Goal: Task Accomplishment & Management: Complete application form

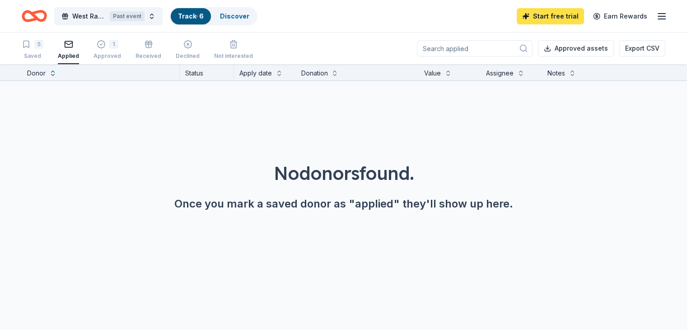
click at [542, 18] on link "Start free trial" at bounding box center [550, 16] width 67 height 16
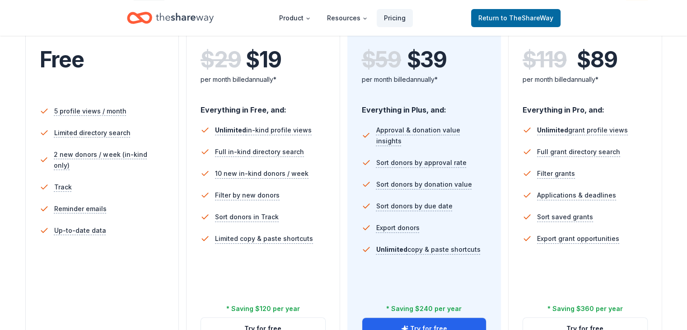
scroll to position [226, 0]
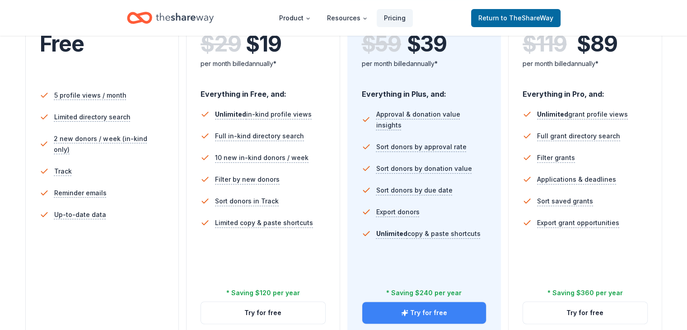
click at [451, 302] on button "Try for free" at bounding box center [424, 313] width 124 height 22
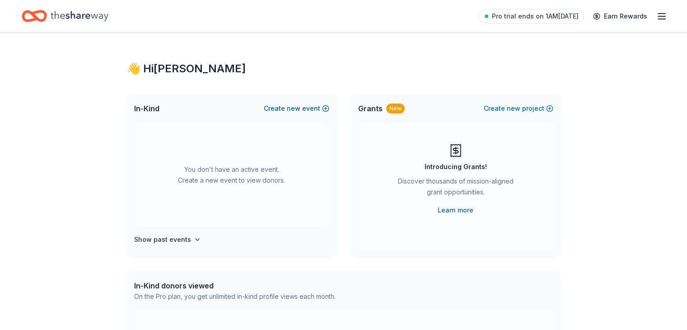
click at [324, 107] on button "Create new event" at bounding box center [296, 108] width 65 height 11
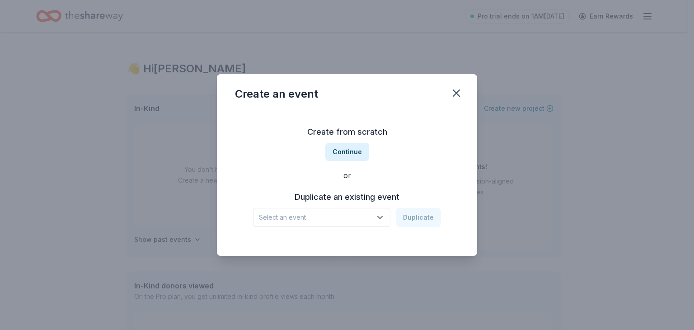
click at [383, 216] on icon "button" at bounding box center [379, 217] width 9 height 9
click at [458, 150] on div "Create from scratch Continue or Duplicate an existing event Select an event Dup…" at bounding box center [347, 175] width 224 height 131
click at [351, 154] on button "Continue" at bounding box center [347, 152] width 44 height 18
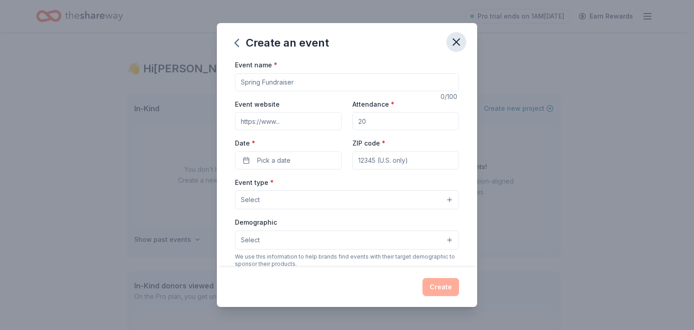
click at [454, 44] on icon "button" at bounding box center [456, 42] width 6 height 6
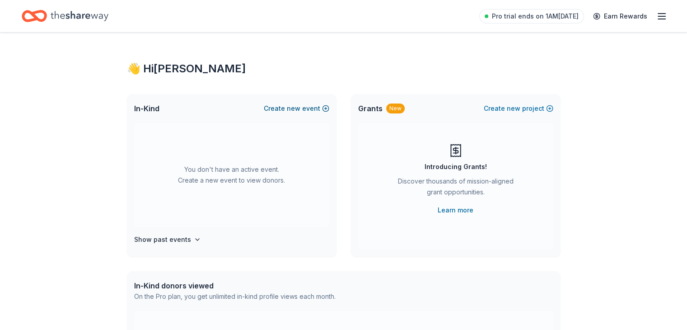
click at [307, 107] on button "Create new event" at bounding box center [296, 108] width 65 height 11
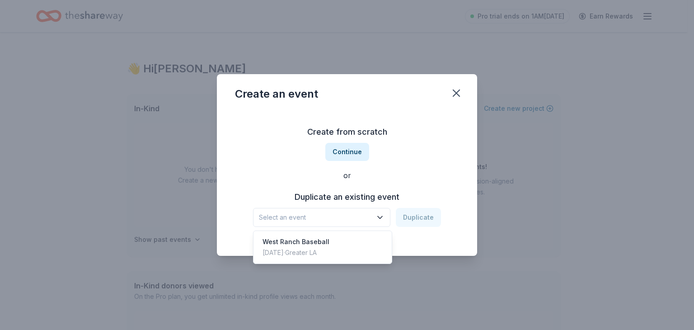
click at [383, 211] on button "Select an event" at bounding box center [321, 217] width 137 height 19
click at [367, 217] on span "Select an event" at bounding box center [315, 217] width 113 height 11
click at [329, 255] on div "Oct 12, 2024 · Greater LA" at bounding box center [295, 252] width 67 height 11
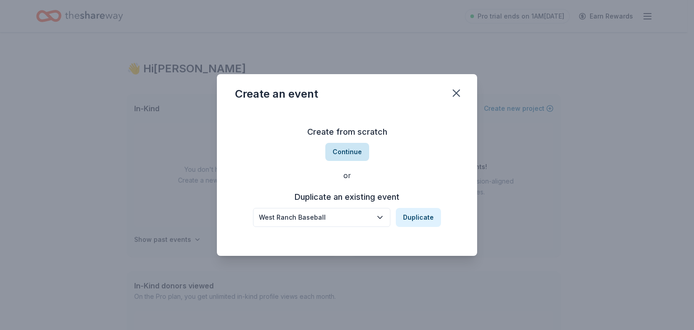
click at [349, 153] on button "Continue" at bounding box center [347, 152] width 44 height 18
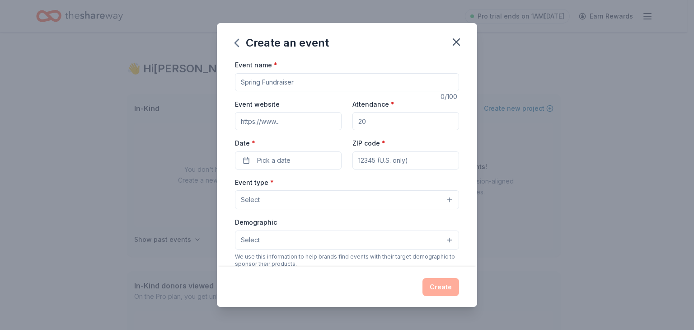
click at [307, 83] on input "Event name *" at bounding box center [347, 82] width 224 height 18
type input "WEST RANCH BASEBALL FUNDRAISER"
click at [378, 121] on input "Attendance *" at bounding box center [405, 121] width 107 height 18
type input "120"
click at [255, 163] on button "Pick a date" at bounding box center [288, 160] width 107 height 18
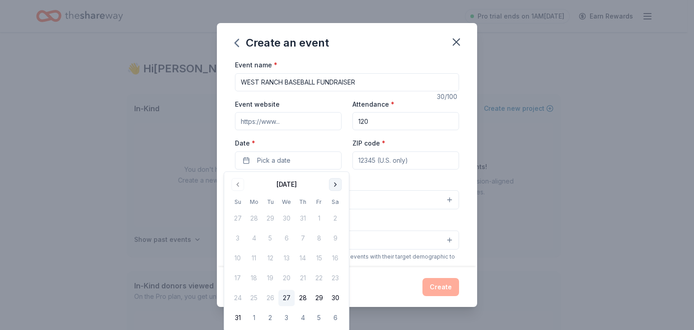
click at [332, 181] on button "Go to next month" at bounding box center [335, 184] width 13 height 13
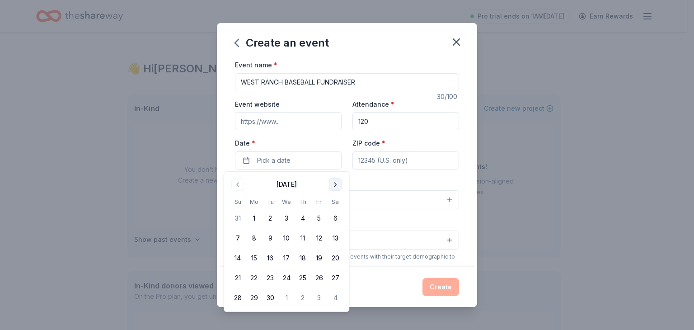
click at [332, 181] on button "Go to next month" at bounding box center [335, 184] width 13 height 13
click at [335, 238] on button "11" at bounding box center [335, 238] width 16 height 16
click at [566, 152] on div "Create an event Event name * WEST RANCH BASEBALL FUNDRAISER 30 /100 Event websi…" at bounding box center [347, 165] width 694 height 330
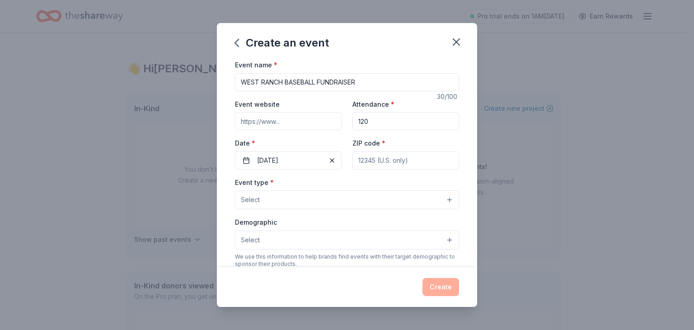
click at [416, 160] on input "ZIP code *" at bounding box center [405, 160] width 107 height 18
type input "91381"
click at [529, 158] on div "Create an event Event name * WEST RANCH BASEBALL FUNDRAISER 30 /100 Event websi…" at bounding box center [347, 165] width 694 height 330
click at [441, 199] on button "Select" at bounding box center [347, 199] width 224 height 19
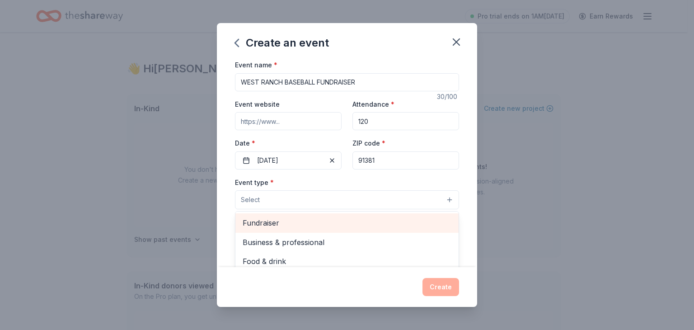
click at [276, 221] on span "Fundraiser" at bounding box center [347, 223] width 209 height 12
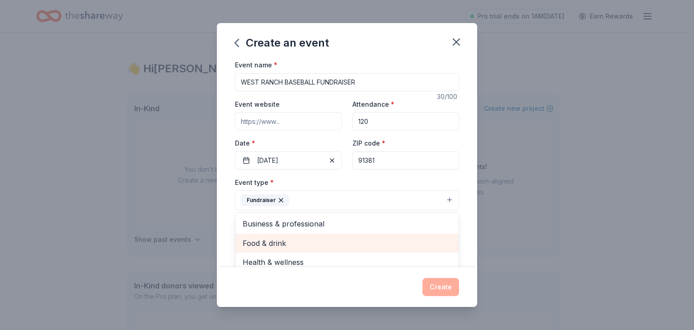
click at [287, 240] on span "Food & drink" at bounding box center [347, 243] width 209 height 12
click at [287, 256] on span "Health & wellness" at bounding box center [347, 262] width 209 height 12
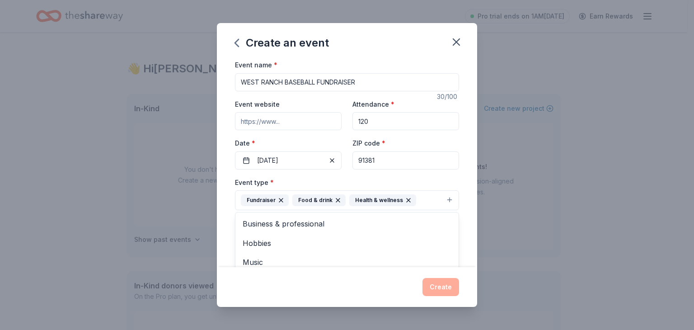
click at [405, 201] on icon "button" at bounding box center [408, 199] width 7 height 7
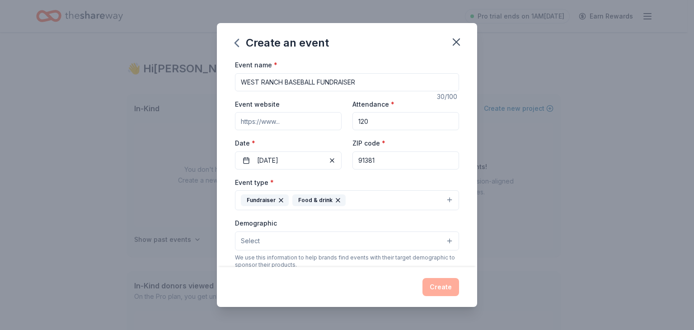
click at [440, 201] on button "Fundraiser Food & drink" at bounding box center [347, 200] width 224 height 20
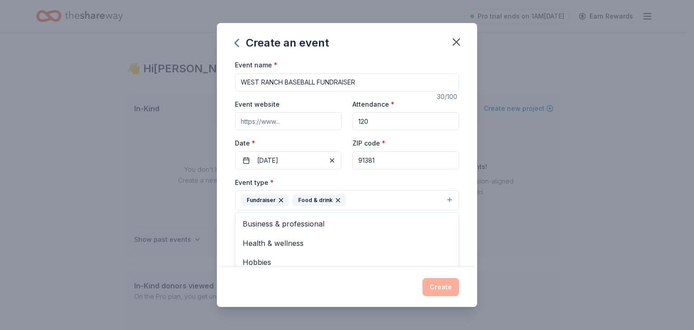
click at [467, 212] on div "Event name * WEST RANCH BASEBALL FUNDRAISER 30 /100 Event website Attendance * …" at bounding box center [347, 163] width 260 height 208
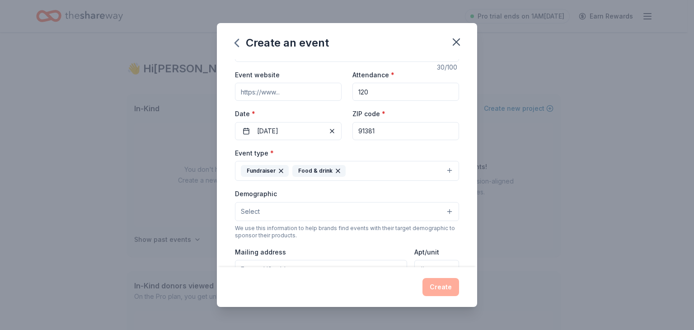
scroll to position [45, 0]
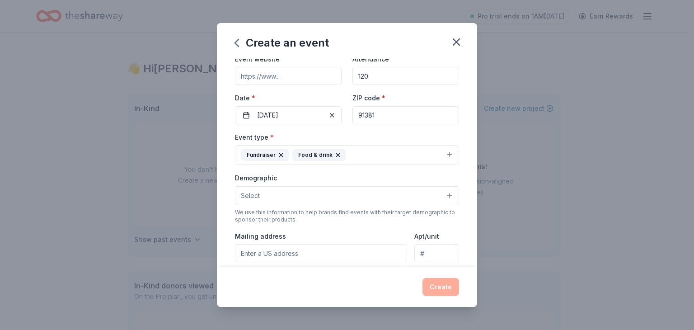
click at [444, 193] on button "Select" at bounding box center [347, 195] width 224 height 19
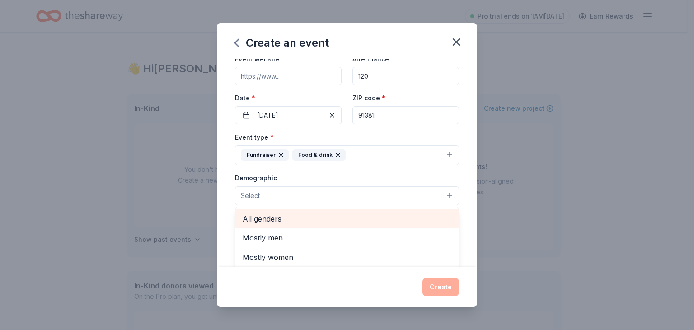
click at [285, 221] on span "All genders" at bounding box center [347, 219] width 209 height 12
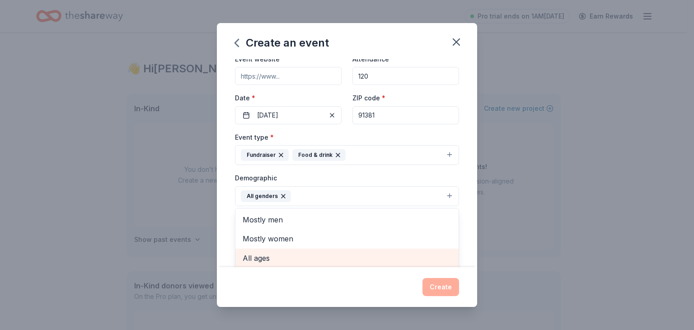
click at [268, 257] on span "All ages" at bounding box center [347, 258] width 209 height 12
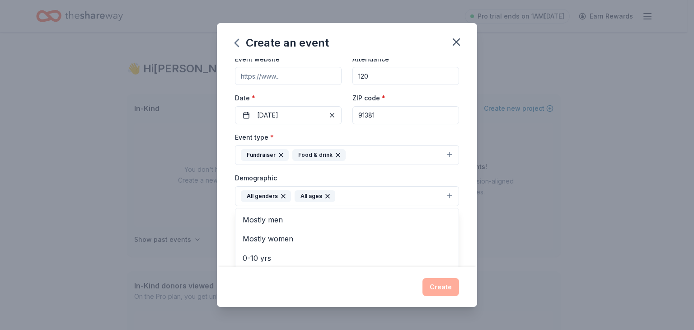
click at [324, 192] on icon "button" at bounding box center [327, 195] width 7 height 7
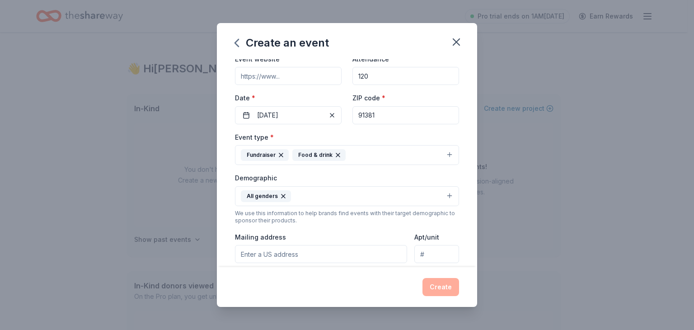
click at [324, 192] on button "All genders" at bounding box center [347, 196] width 224 height 20
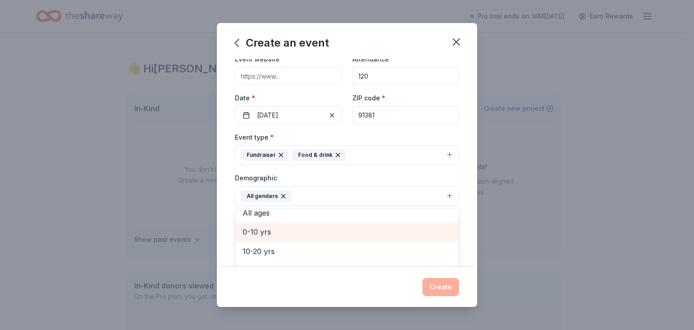
scroll to position [90, 0]
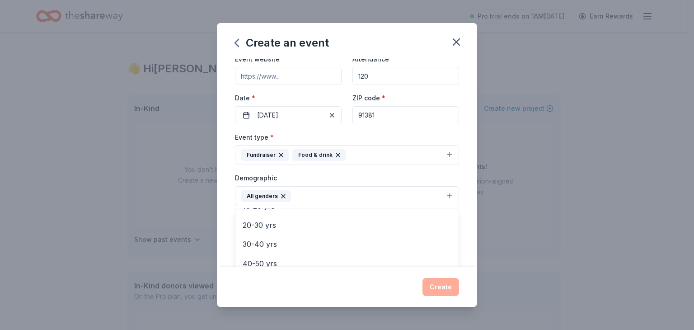
click at [590, 198] on div "Create an event Event name * WEST RANCH BASEBALL FUNDRAISER 30 /100 Event websi…" at bounding box center [347, 165] width 694 height 330
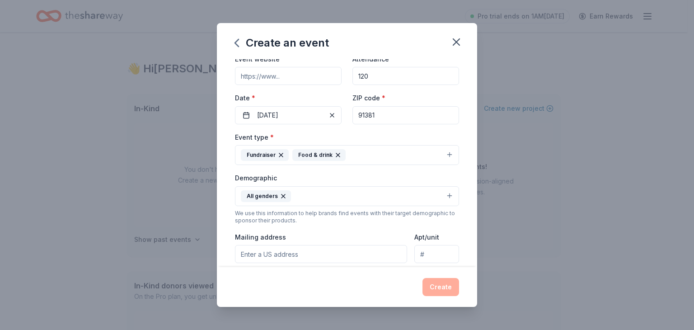
click at [255, 256] on input "Mailing address" at bounding box center [321, 254] width 172 height 18
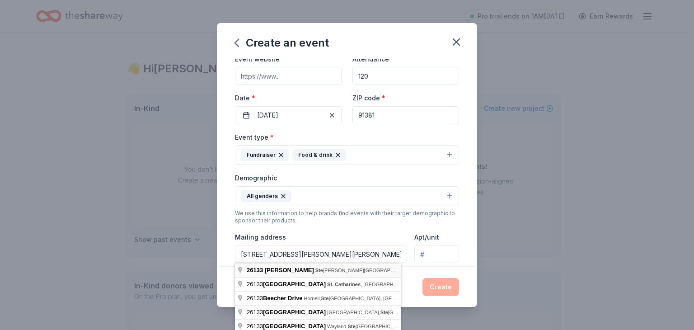
type input "26133 Beecher Lane, Stevenson Ranch, CA, 91381"
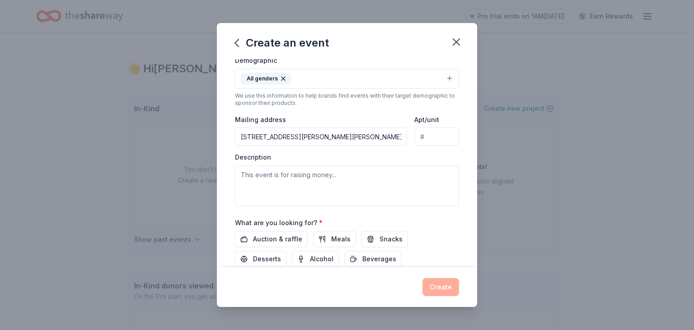
scroll to position [190, 0]
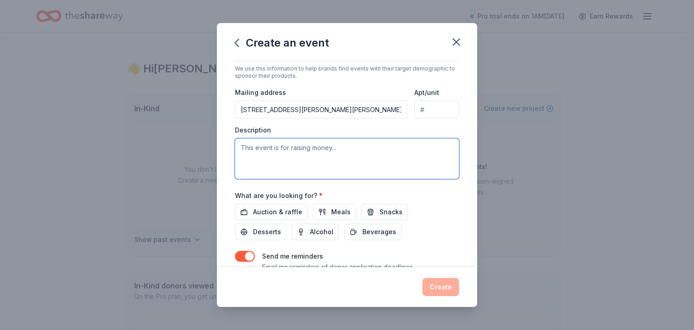
click at [338, 156] on textarea at bounding box center [347, 158] width 224 height 41
click at [258, 161] on textarea "This event is for raising money for our West Ranch baseball program (60+ athlet…" at bounding box center [347, 158] width 224 height 41
click at [319, 158] on textarea "This event is for raising money for our West Ranch baseball program (60+ studen…" at bounding box center [347, 158] width 224 height 41
click at [287, 148] on textarea "This event is for raising money for our West Ranch baseball program (60+ studen…" at bounding box center [347, 158] width 224 height 41
click at [309, 150] on textarea "This event is to raising money for our West Ranch baseball program (60+ student…" at bounding box center [347, 158] width 224 height 41
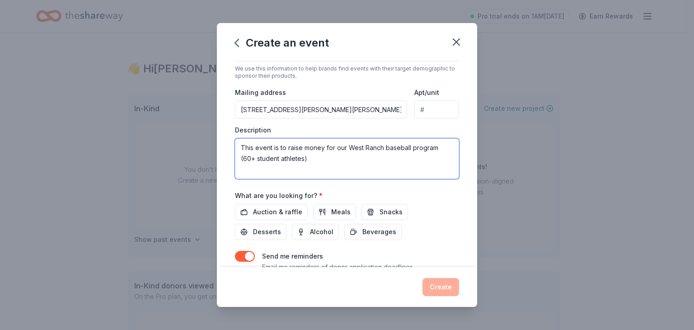
click at [325, 158] on textarea "This event is to raise money for our West Ranch baseball program (60+ student a…" at bounding box center [347, 158] width 224 height 41
click at [432, 159] on textarea "This event is to raise money for our West Ranch baseball program (60+ student a…" at bounding box center [347, 158] width 224 height 41
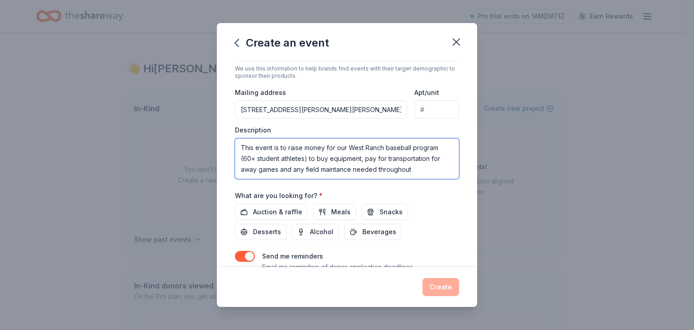
click at [426, 172] on textarea "This event is to raise money for our West Ranch baseball program (60+ student a…" at bounding box center [347, 158] width 224 height 41
drag, startPoint x: 441, startPoint y: 169, endPoint x: 233, endPoint y: 141, distance: 209.7
click at [233, 141] on div "Event name * WEST RANCH BASEBALL FUNDRAISER 30 /100 Event website Attendance * …" at bounding box center [347, 163] width 260 height 208
click at [287, 168] on textarea "This event is to raise money for our West Ranch baseball program (60+ student a…" at bounding box center [347, 158] width 224 height 41
type textarea "This event is to raise money for our West Ranch baseball program (60+ student a…"
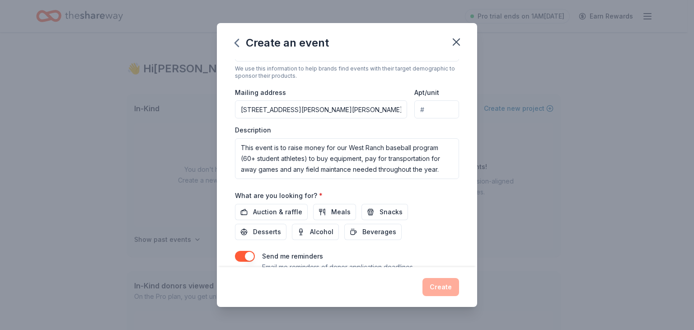
click at [640, 201] on div "Create an event Event name * WEST RANCH BASEBALL FUNDRAISER 30 /100 Event websi…" at bounding box center [347, 165] width 694 height 330
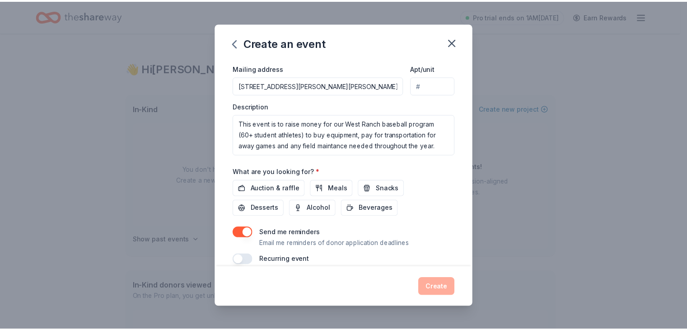
scroll to position [225, 0]
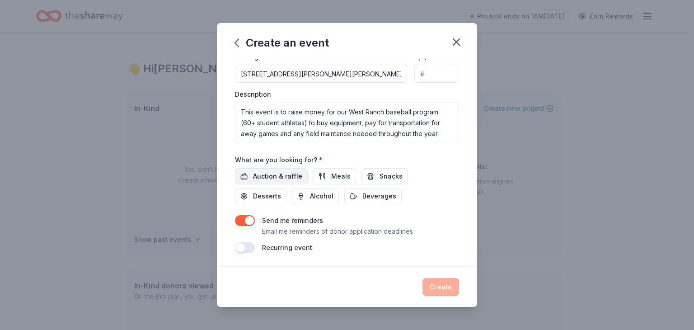
click at [290, 178] on span "Auction & raffle" at bounding box center [277, 176] width 49 height 11
click at [445, 282] on button "Create" at bounding box center [440, 287] width 37 height 18
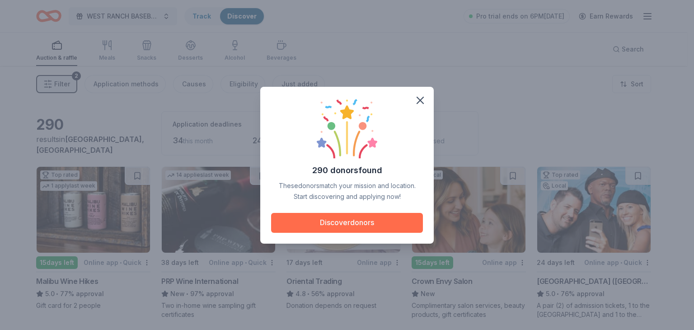
click at [357, 219] on button "Discover donors" at bounding box center [347, 223] width 152 height 20
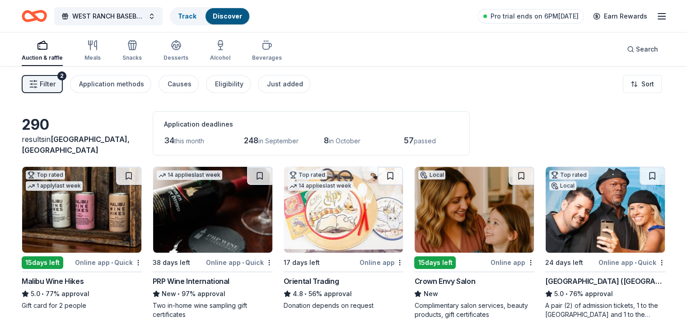
scroll to position [45, 0]
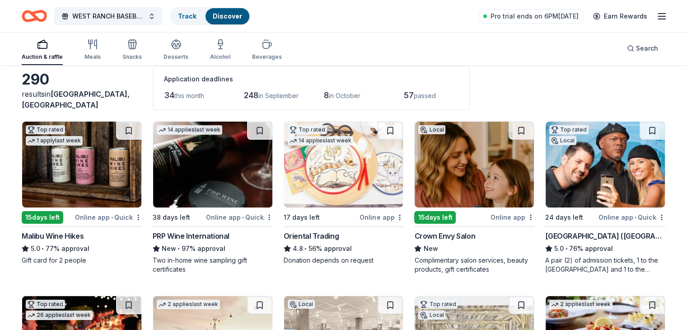
click at [103, 214] on div "Online app • Quick" at bounding box center [108, 216] width 67 height 11
click at [200, 235] on div "PRP Wine International" at bounding box center [191, 235] width 77 height 11
click at [108, 15] on span "WEST RANCH BASEBALL FUNDRAISER" at bounding box center [108, 16] width 72 height 11
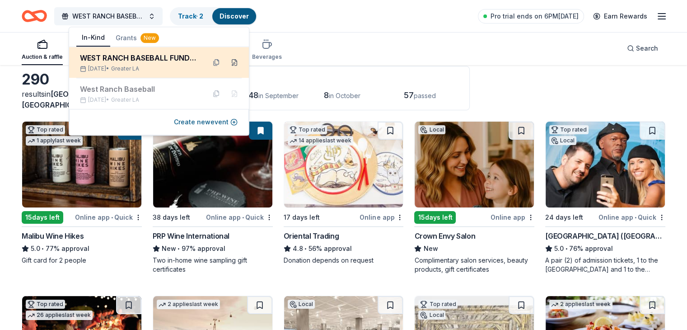
click at [235, 62] on button at bounding box center [234, 62] width 14 height 14
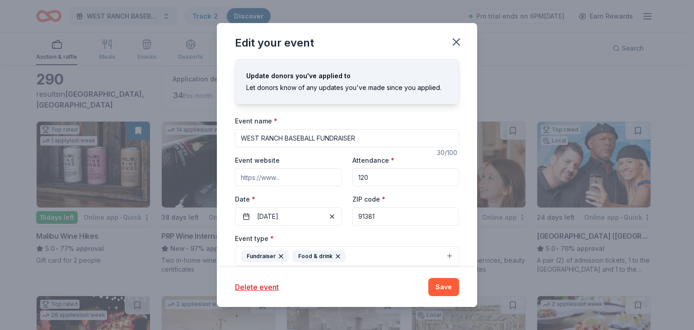
click at [376, 136] on input "WEST RANCH BASEBALL FUNDRAISER" at bounding box center [347, 138] width 224 height 18
type input "WEST RANCH BASEBALL FUNDRAISER 2025"
click at [450, 291] on button "Save" at bounding box center [443, 287] width 31 height 18
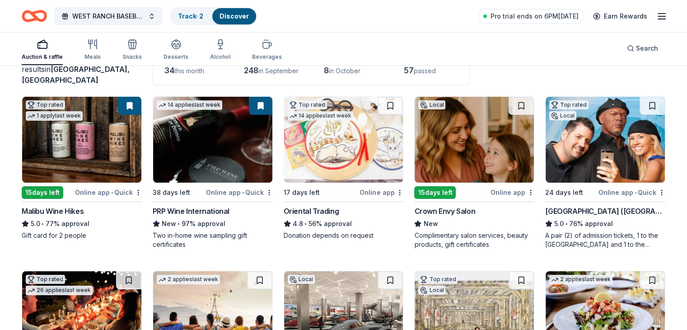
scroll to position [90, 0]
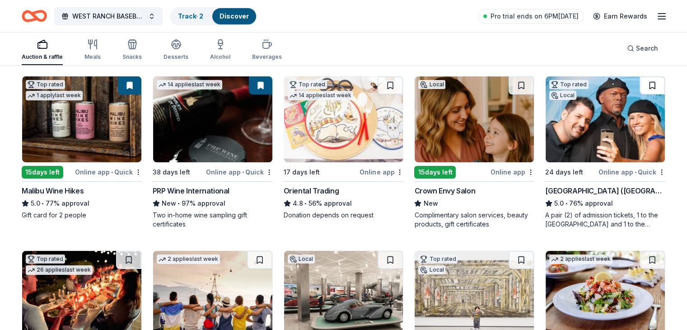
click at [640, 82] on button at bounding box center [652, 85] width 25 height 18
click at [610, 169] on div "Online app • Quick" at bounding box center [631, 171] width 67 height 11
click at [105, 15] on span "WEST RANCH BASEBALL FUNDRAISER 2025" at bounding box center [108, 16] width 72 height 11
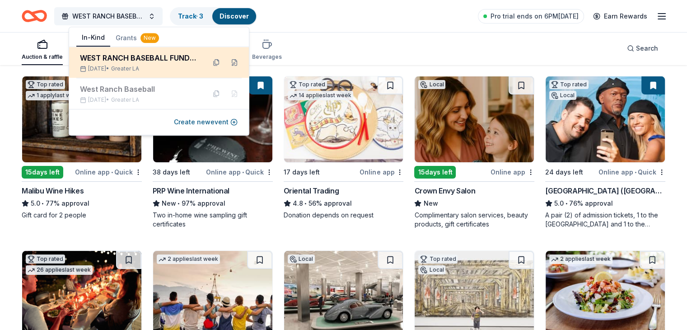
click at [125, 58] on div "WEST RANCH BASEBALL FUNDRAISER 2025" at bounding box center [139, 57] width 118 height 11
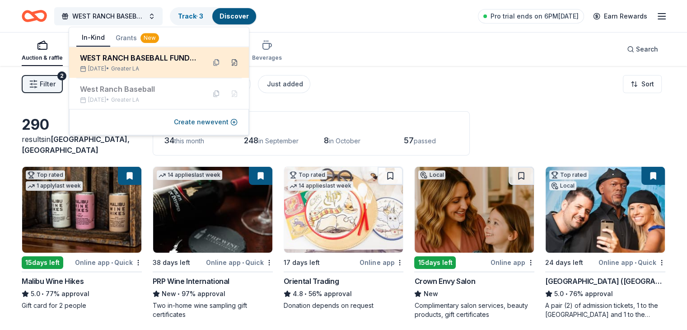
click at [237, 61] on button at bounding box center [234, 62] width 14 height 14
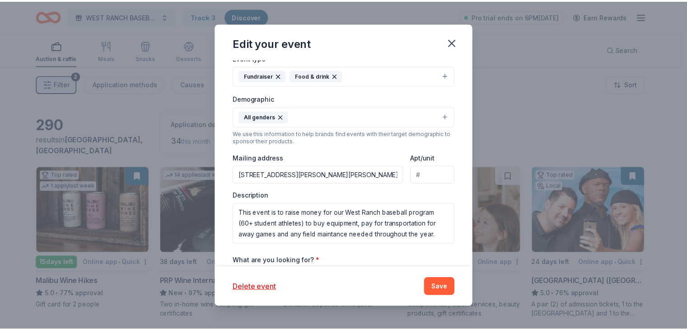
scroll to position [226, 0]
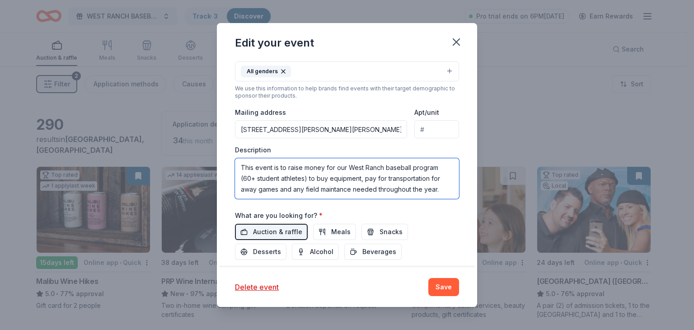
click at [363, 179] on textarea "This event is to raise money for our West Ranch baseball program (60+ student a…" at bounding box center [347, 178] width 224 height 41
type textarea "This event is to raise money for our West Ranch baseball program (60+ student a…"
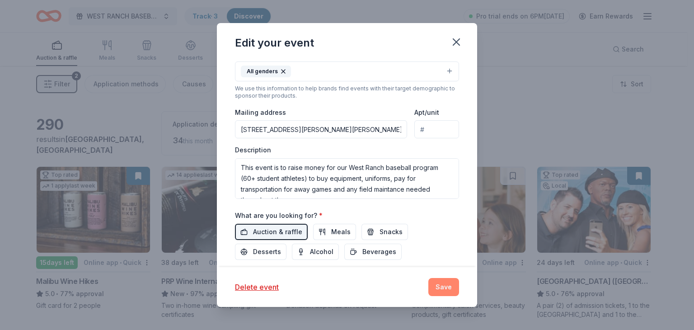
click at [448, 287] on button "Save" at bounding box center [443, 287] width 31 height 18
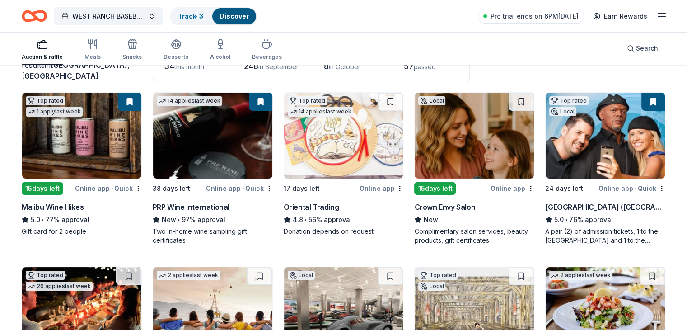
scroll to position [90, 0]
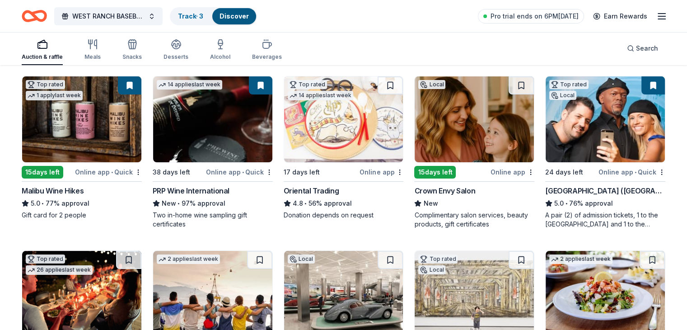
click at [464, 185] on div "Crown Envy Salon" at bounding box center [444, 190] width 61 height 11
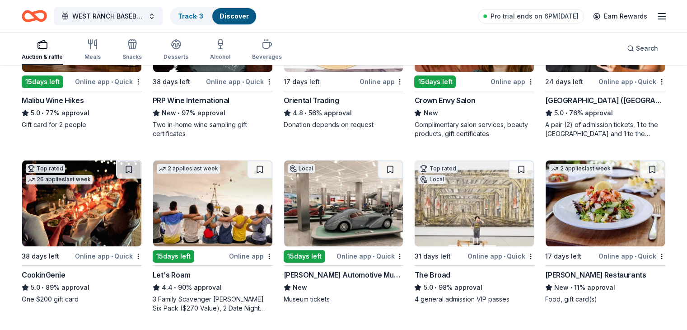
scroll to position [226, 0]
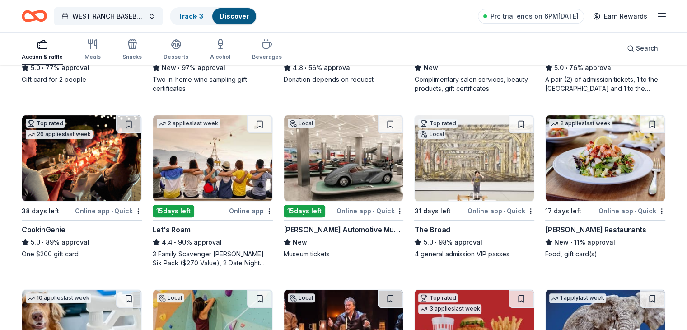
click at [108, 208] on div "Online app • Quick" at bounding box center [108, 210] width 67 height 11
click at [228, 261] on div "3 Family Scavenger Hunt Six Pack ($270 Value), 2 Date Night Scavenger Hunt Two …" at bounding box center [213, 258] width 120 height 18
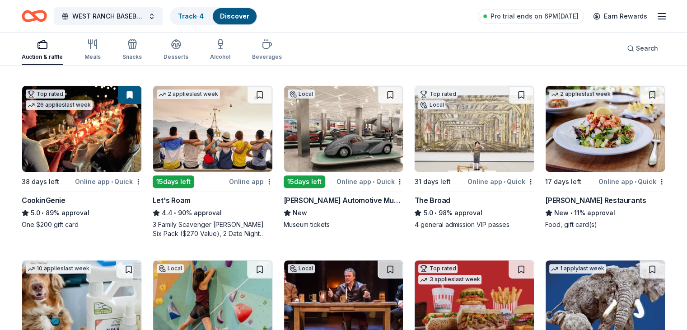
scroll to position [271, 0]
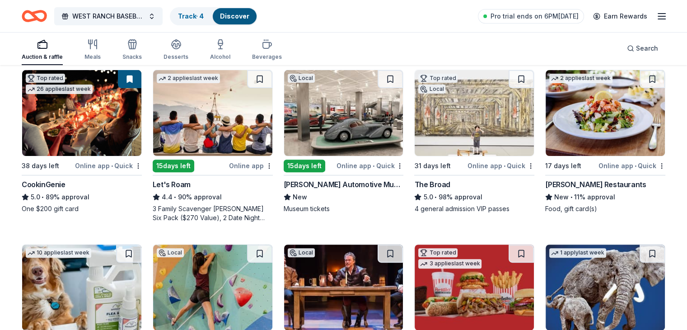
click at [442, 181] on div "The Broad" at bounding box center [432, 184] width 36 height 11
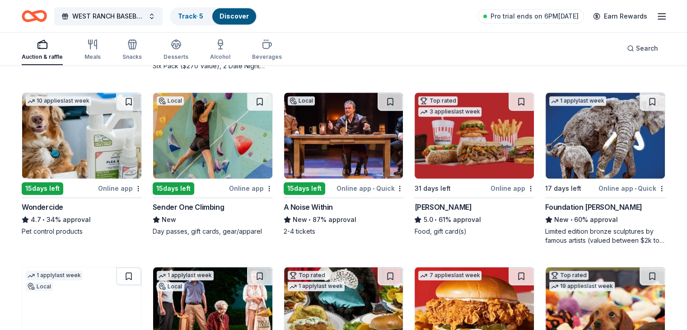
scroll to position [452, 0]
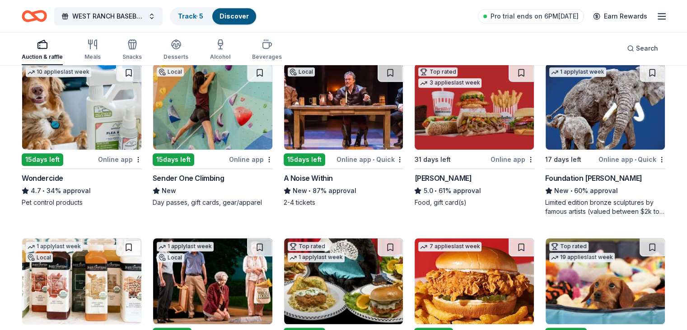
click at [63, 178] on div "Wondercide" at bounding box center [43, 178] width 42 height 11
click at [125, 13] on span "WEST RANCH BASEBALL FUNDRAISER 2025" at bounding box center [108, 16] width 72 height 11
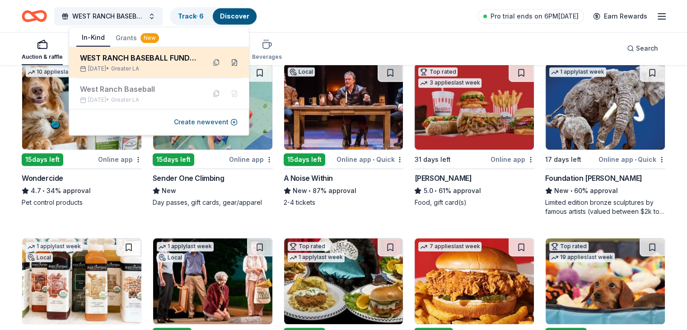
click at [234, 64] on button at bounding box center [234, 62] width 14 height 14
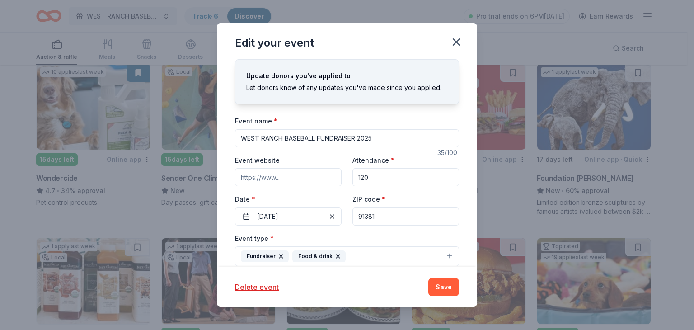
click at [284, 137] on input "WEST RANCH BASEBALL FUNDRAISER 2025" at bounding box center [347, 138] width 224 height 18
type input "[GEOGRAPHIC_DATA] BASEBALL FUNDRAISER 2025"
click at [440, 284] on button "Save" at bounding box center [443, 287] width 31 height 18
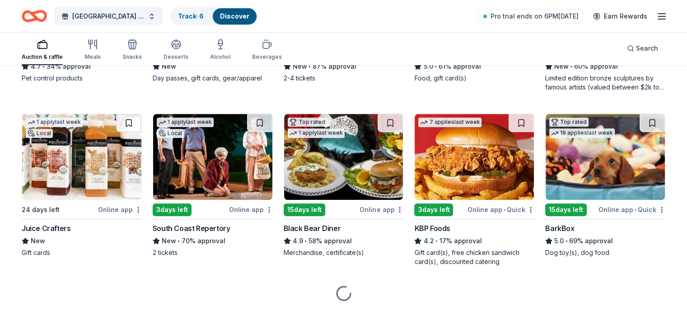
scroll to position [584, 0]
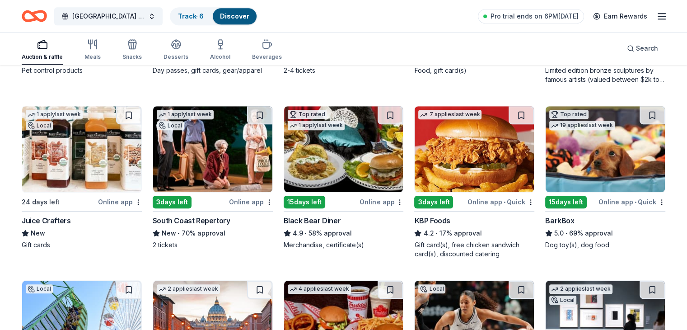
click at [113, 149] on img at bounding box center [81, 149] width 119 height 86
click at [372, 198] on div "Online app" at bounding box center [382, 201] width 44 height 11
click at [141, 114] on button at bounding box center [129, 115] width 23 height 18
click at [139, 114] on button at bounding box center [129, 115] width 23 height 18
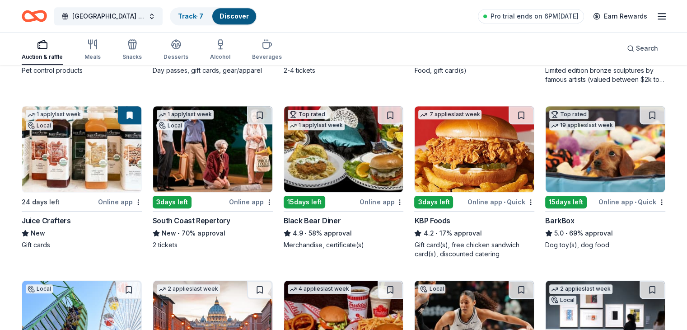
click at [139, 114] on button at bounding box center [129, 115] width 23 height 18
click at [134, 112] on button at bounding box center [129, 115] width 23 height 18
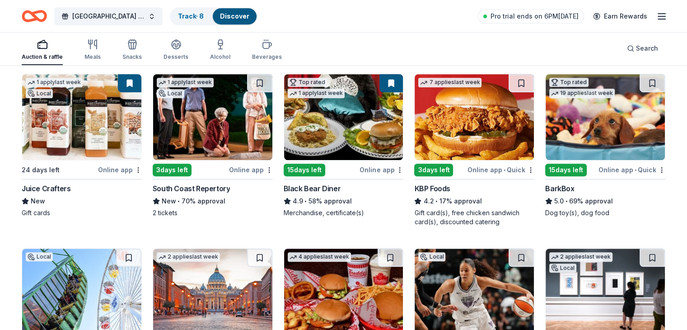
scroll to position [674, 0]
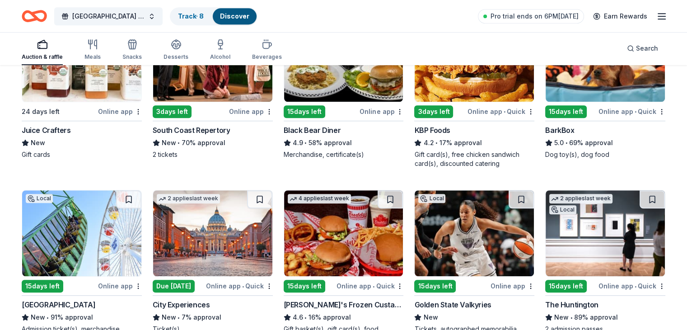
click at [599, 108] on div "Online app • Quick" at bounding box center [631, 111] width 67 height 11
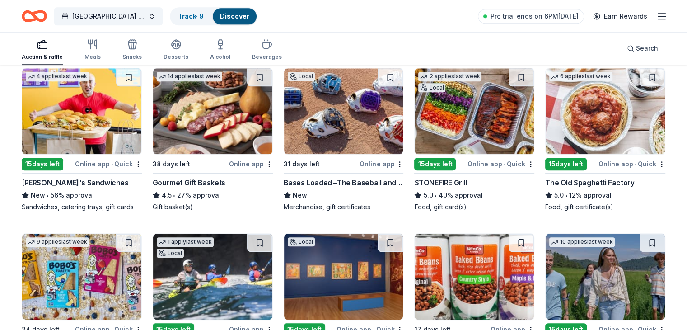
scroll to position [990, 0]
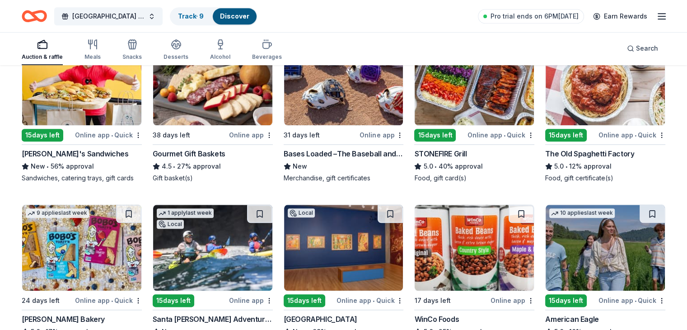
click at [452, 149] on div "STONEFIRE Grill" at bounding box center [440, 153] width 52 height 11
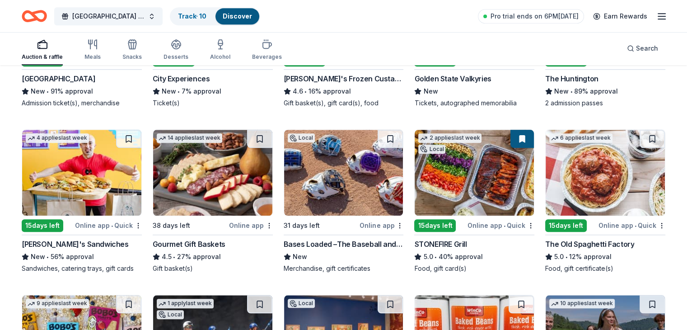
scroll to position [945, 0]
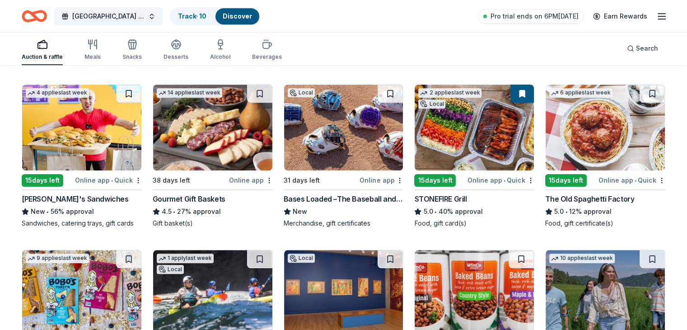
click at [556, 198] on div "The Old Spaghetti Factory" at bounding box center [589, 198] width 89 height 11
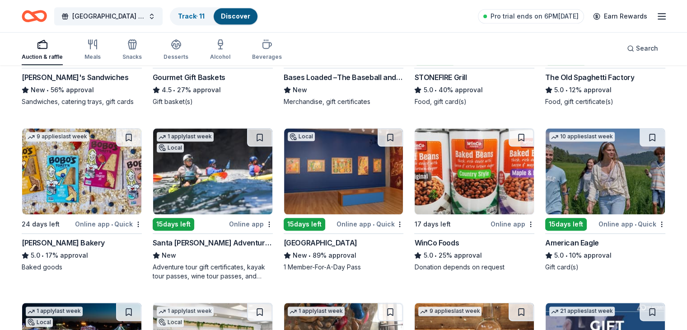
scroll to position [1080, 0]
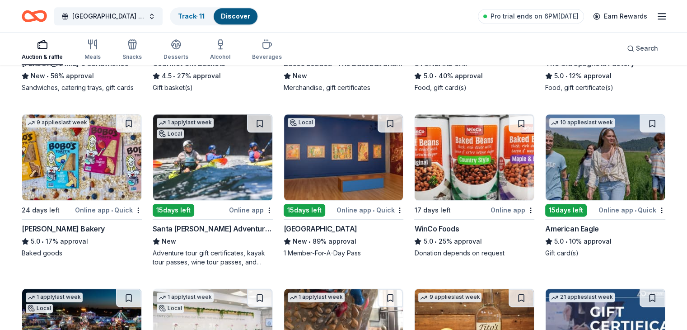
click at [79, 226] on div "[PERSON_NAME] Bakery" at bounding box center [63, 228] width 83 height 11
click at [257, 210] on div "Online app" at bounding box center [251, 209] width 44 height 11
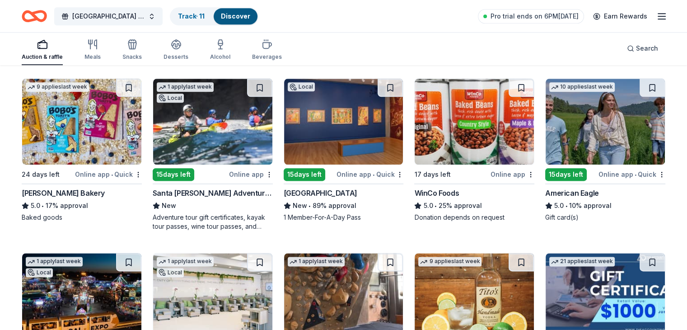
scroll to position [1126, 0]
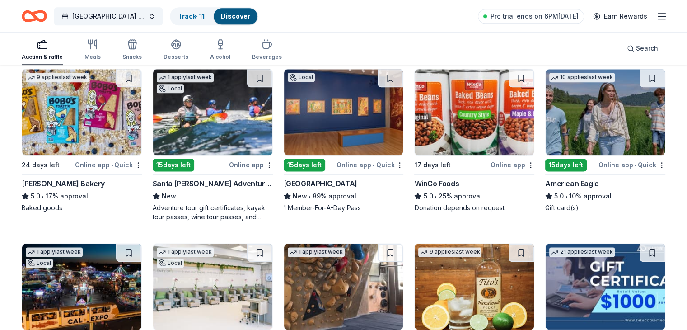
click at [579, 181] on div "American Eagle" at bounding box center [571, 183] width 53 height 11
click at [640, 79] on button at bounding box center [652, 78] width 25 height 18
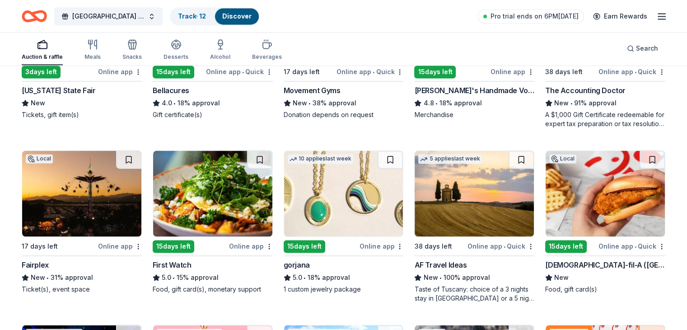
scroll to position [1397, 0]
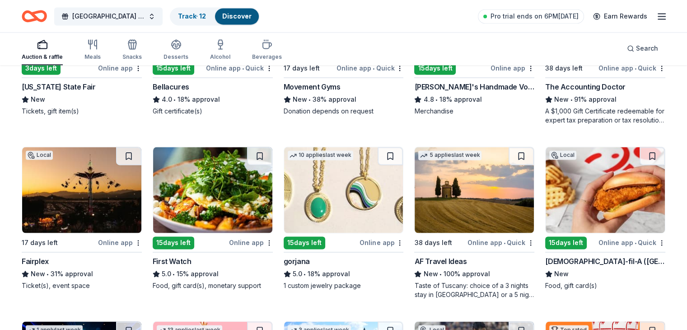
click at [571, 257] on div "[DEMOGRAPHIC_DATA]-fil-A ([GEOGRAPHIC_DATA])" at bounding box center [605, 261] width 120 height 11
click at [641, 154] on button at bounding box center [652, 156] width 25 height 18
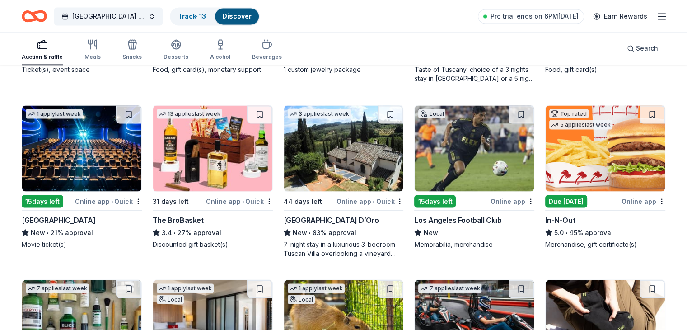
scroll to position [1622, 0]
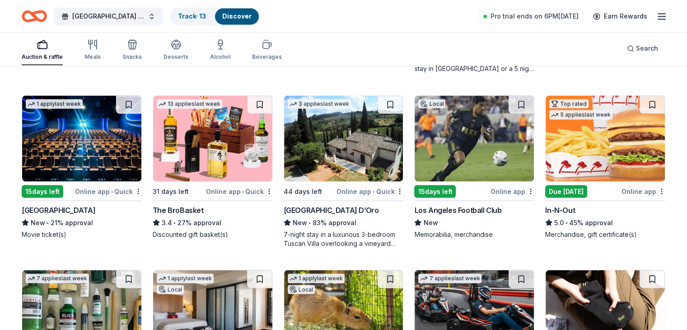
click at [333, 205] on div "[GEOGRAPHIC_DATA] D’Oro" at bounding box center [331, 209] width 95 height 11
click at [559, 190] on div "Due today" at bounding box center [566, 191] width 42 height 13
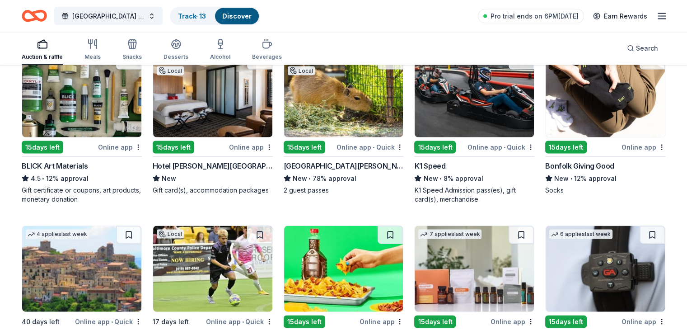
scroll to position [1848, 0]
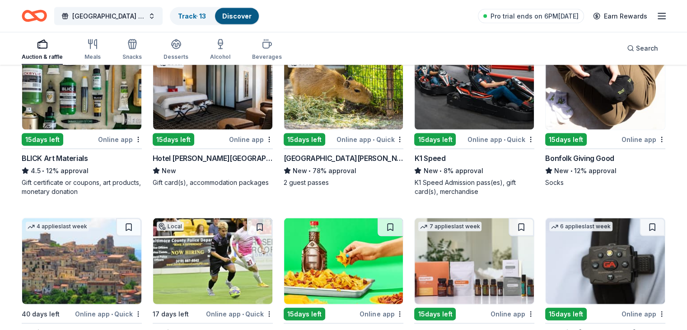
click at [350, 141] on div "Online app • Quick" at bounding box center [370, 139] width 67 height 11
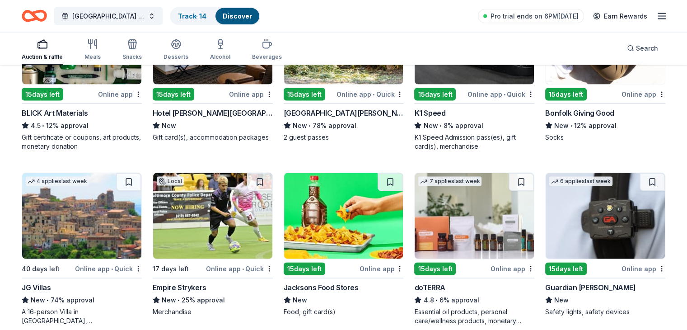
scroll to position [1939, 0]
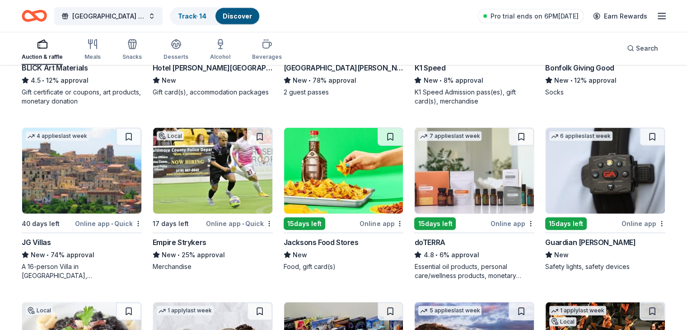
click at [499, 218] on div "Online app" at bounding box center [513, 223] width 44 height 11
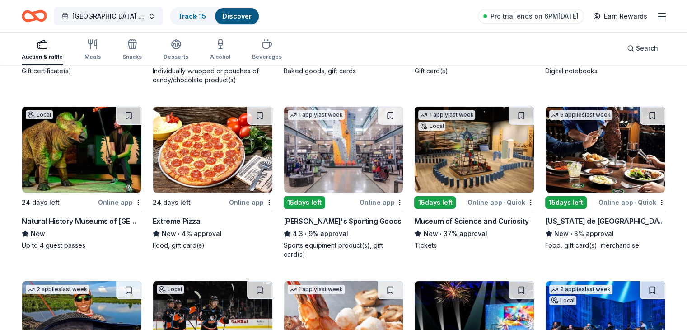
scroll to position [3177, 0]
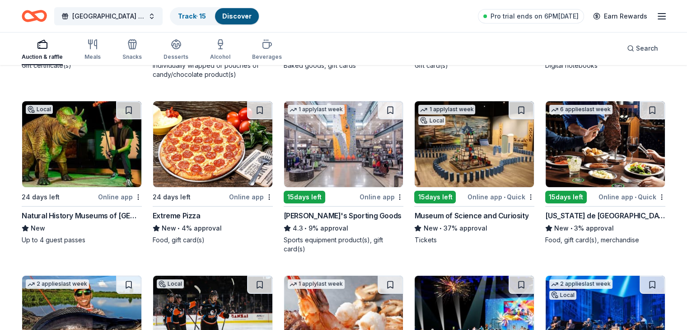
click at [357, 192] on div "15 days left Online app" at bounding box center [344, 196] width 120 height 11
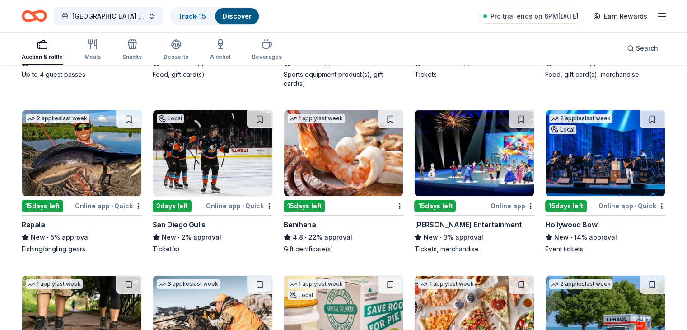
scroll to position [3357, 0]
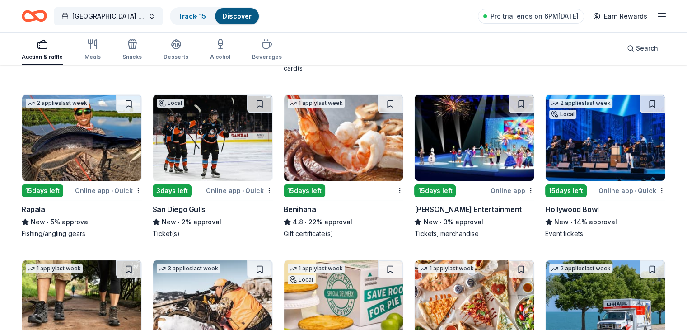
click at [317, 192] on div "15 days left" at bounding box center [305, 190] width 42 height 13
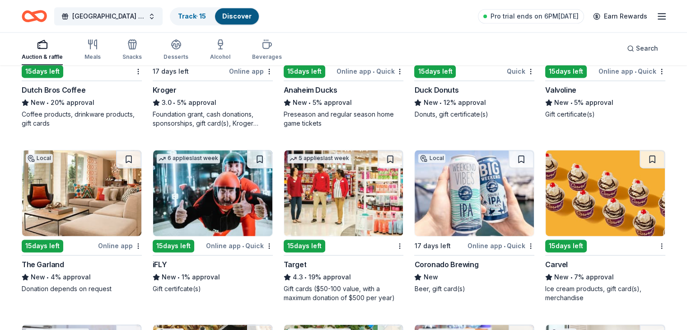
scroll to position [4667, 0]
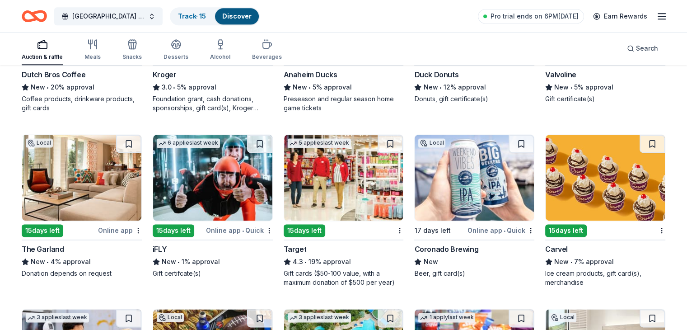
click at [322, 269] on div "Gift cards ($50-100 value, with a maximum donation of $500 per year)" at bounding box center [344, 278] width 120 height 18
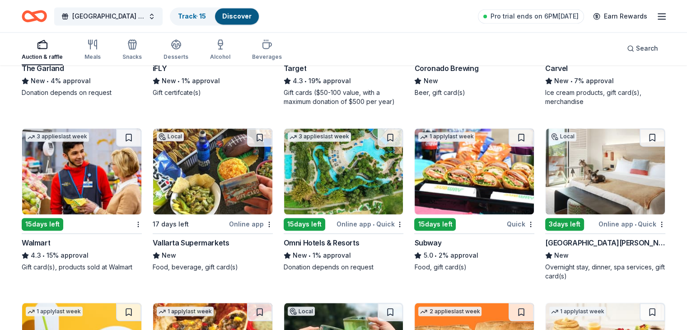
scroll to position [4893, 0]
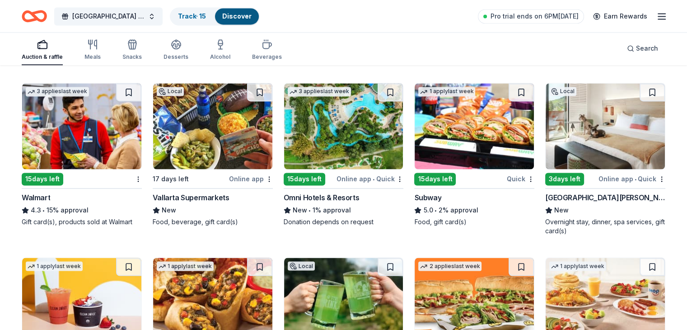
click at [220, 188] on div "Local 17 days left Online app Vallarta Supermarkets New Food, beverage, gift ca…" at bounding box center [213, 155] width 120 height 144
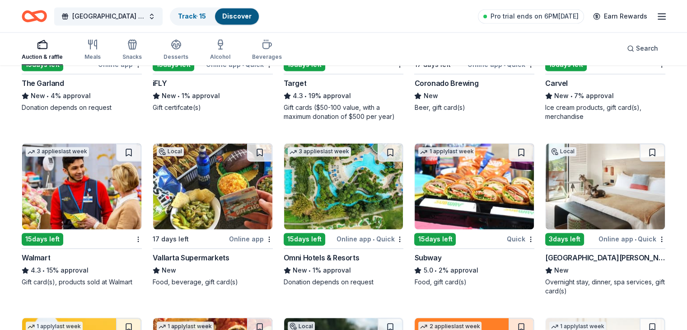
scroll to position [4848, 0]
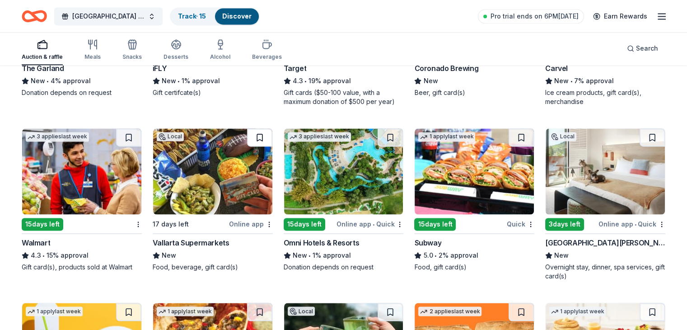
click at [258, 132] on button at bounding box center [259, 137] width 25 height 18
click at [446, 223] on div "15 days left" at bounding box center [435, 224] width 42 height 13
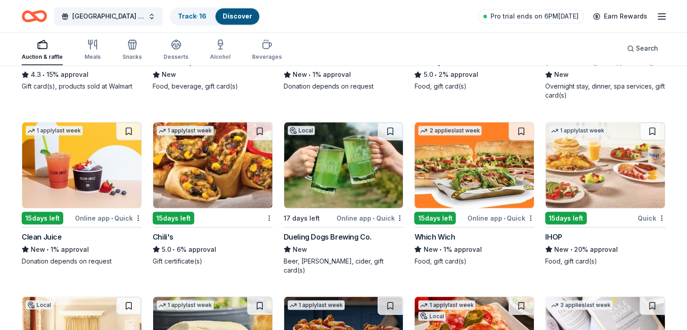
scroll to position [5074, 0]
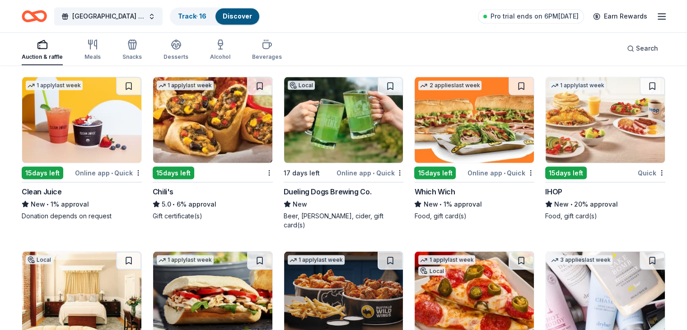
click at [231, 155] on img at bounding box center [212, 120] width 119 height 86
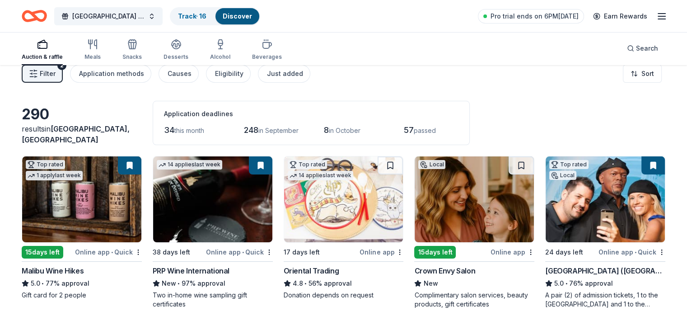
scroll to position [0, 0]
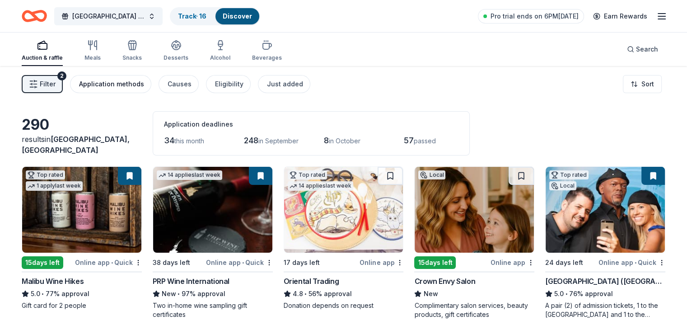
click at [140, 79] on div "Application methods" at bounding box center [111, 84] width 65 height 11
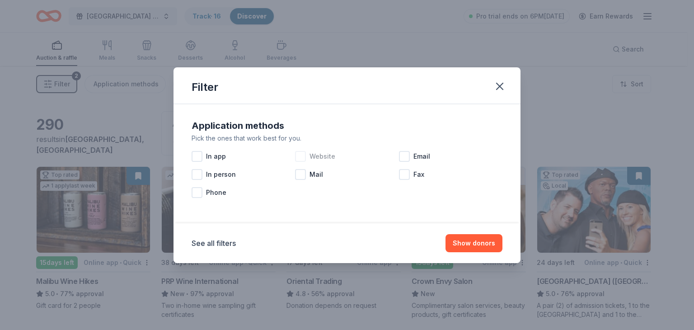
click at [303, 156] on div at bounding box center [300, 156] width 11 height 11
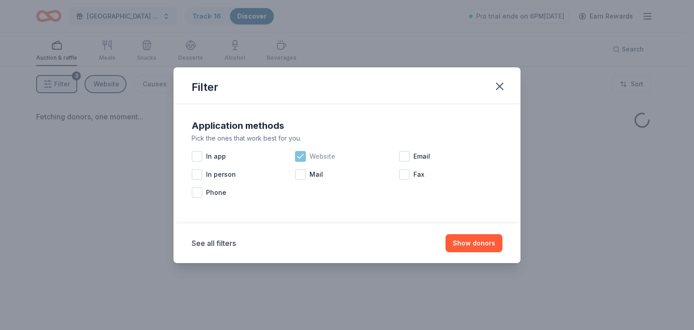
click at [303, 156] on icon at bounding box center [300, 156] width 9 height 9
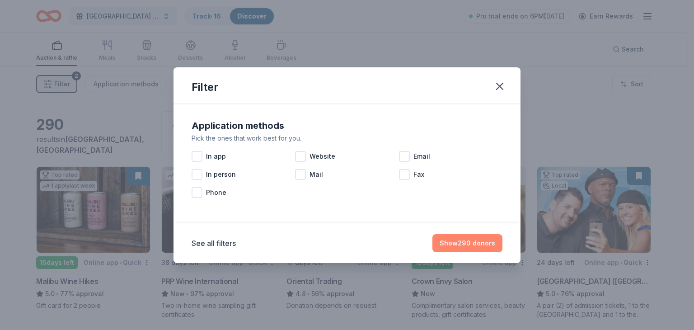
click at [466, 245] on button "Show 290 donors" at bounding box center [467, 243] width 70 height 18
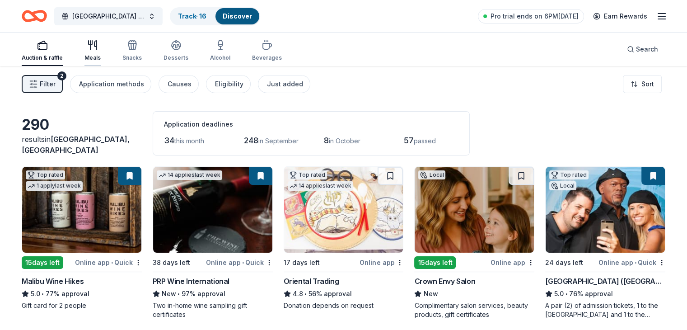
click at [101, 53] on div "Meals" at bounding box center [92, 51] width 16 height 22
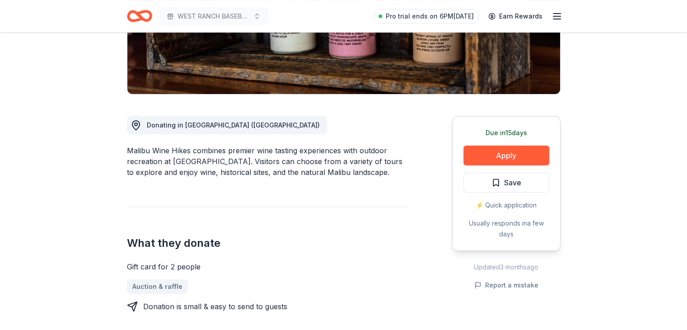
scroll to position [181, 0]
click at [515, 155] on button "Apply" at bounding box center [506, 155] width 86 height 20
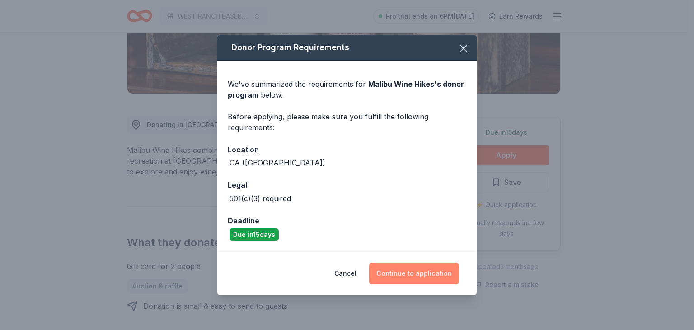
click at [416, 274] on button "Continue to application" at bounding box center [414, 273] width 90 height 22
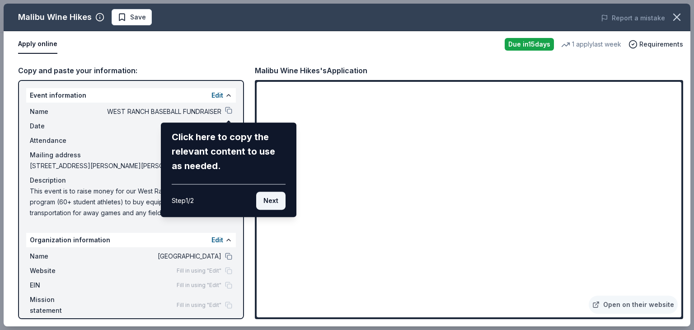
click at [276, 199] on button "Next" at bounding box center [270, 201] width 29 height 18
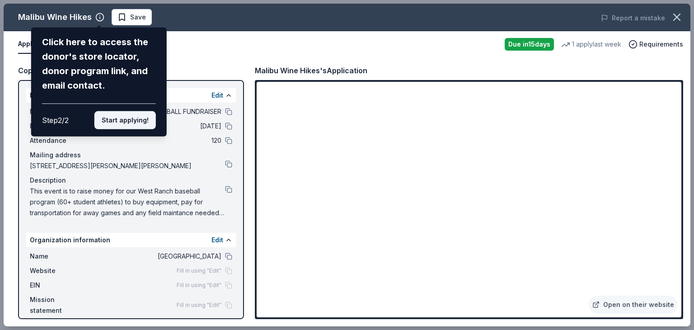
click at [135, 126] on button "Start applying!" at bounding box center [124, 120] width 61 height 18
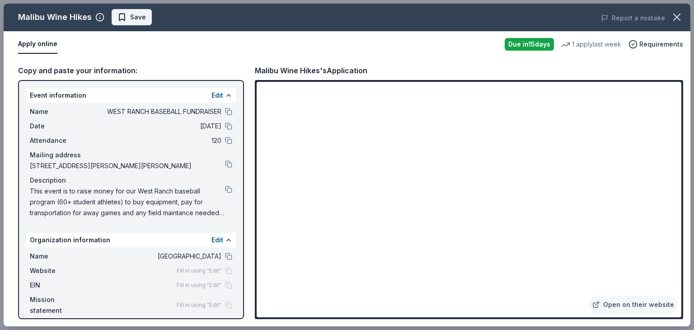
click at [135, 24] on button "Save" at bounding box center [132, 17] width 40 height 16
click at [670, 16] on icon "button" at bounding box center [676, 17] width 13 height 13
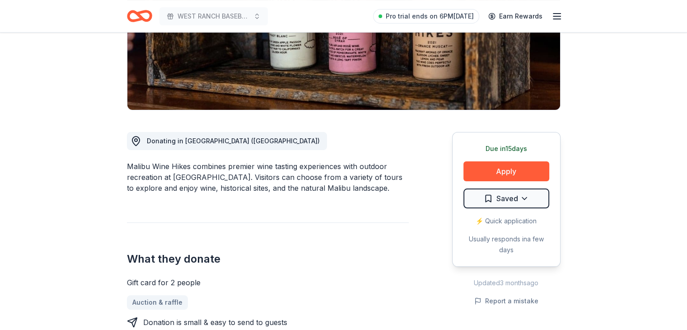
scroll to position [45, 0]
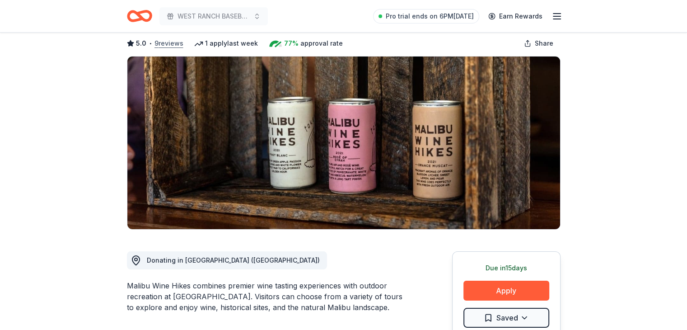
click at [170, 40] on button "9 reviews" at bounding box center [168, 43] width 29 height 11
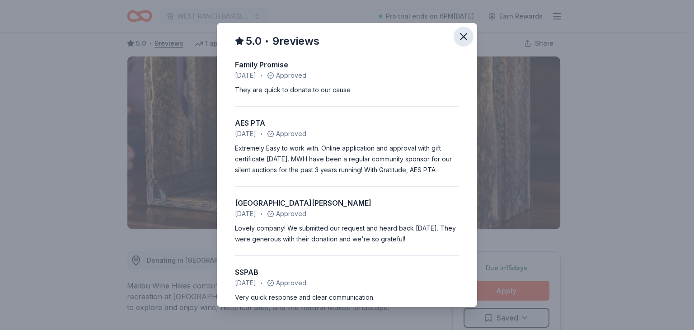
click at [460, 35] on icon "button" at bounding box center [463, 36] width 6 height 6
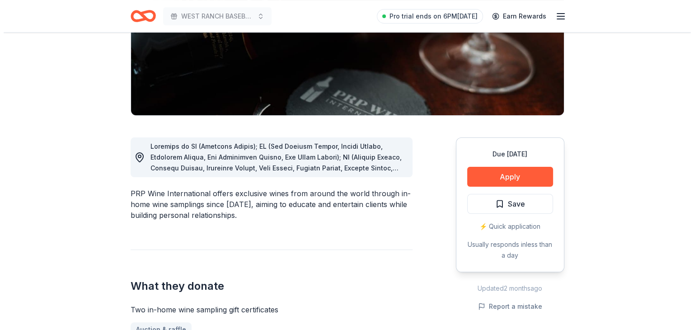
scroll to position [181, 0]
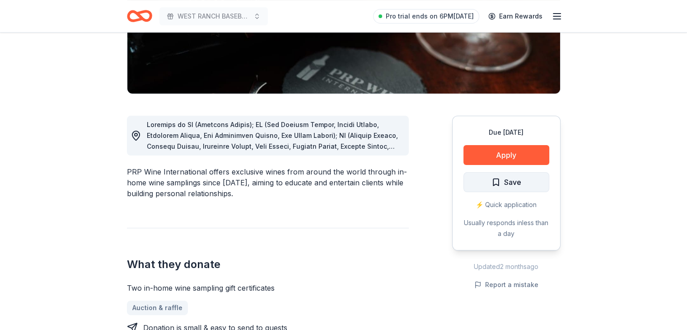
click at [506, 179] on span "Save" at bounding box center [512, 182] width 17 height 12
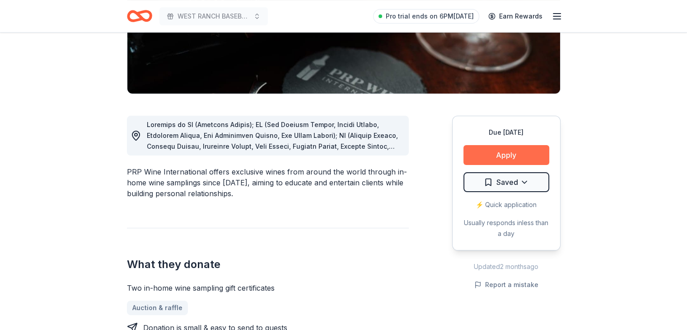
click at [508, 153] on button "Apply" at bounding box center [506, 155] width 86 height 20
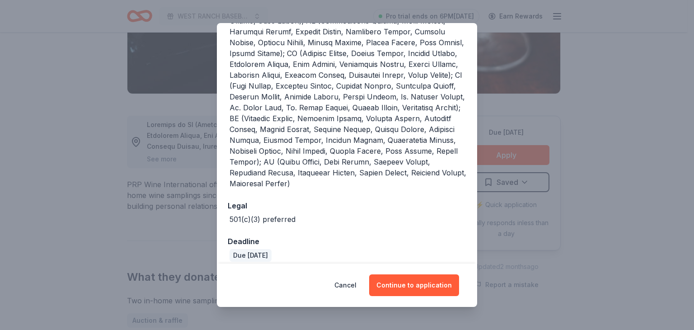
scroll to position [291, 0]
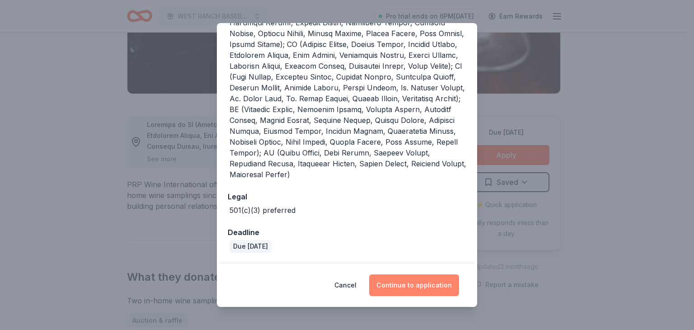
click at [410, 285] on button "Continue to application" at bounding box center [414, 285] width 90 height 22
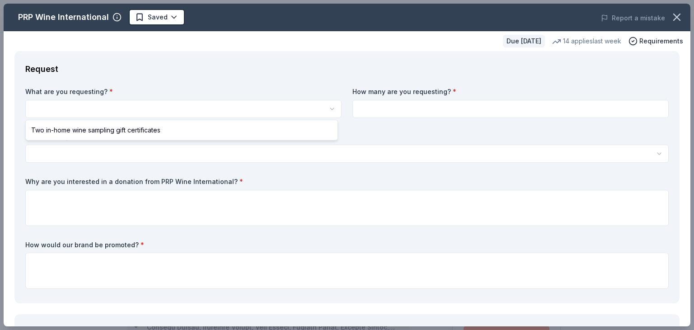
select select "Two in-home wine sampling gift certificates"
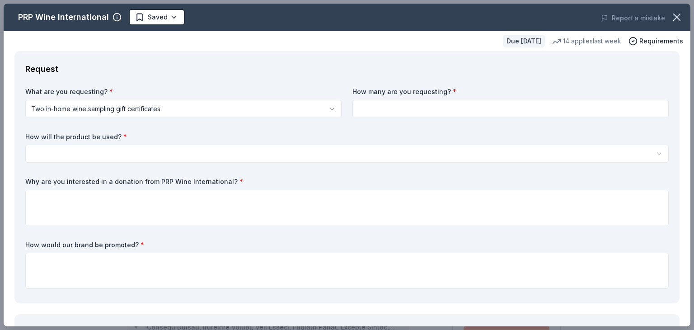
click at [367, 109] on input at bounding box center [510, 109] width 316 height 18
type input "4"
click at [396, 112] on input "4" at bounding box center [510, 109] width 316 height 18
type input "5"
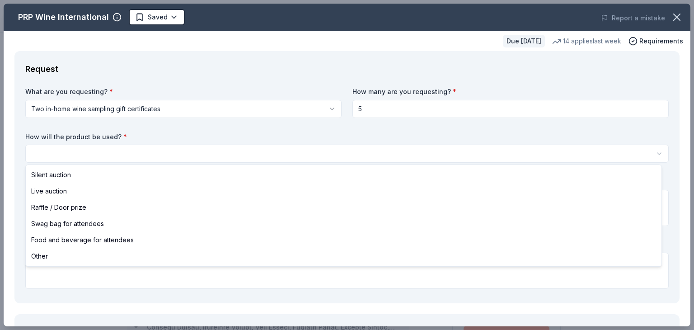
click at [85, 156] on html "WEST RANCH BASEBALL FUNDRAISER Saved Apply Due in 38 days Share PRP Wine Intern…" at bounding box center [347, 165] width 694 height 330
select select "silentAuction"
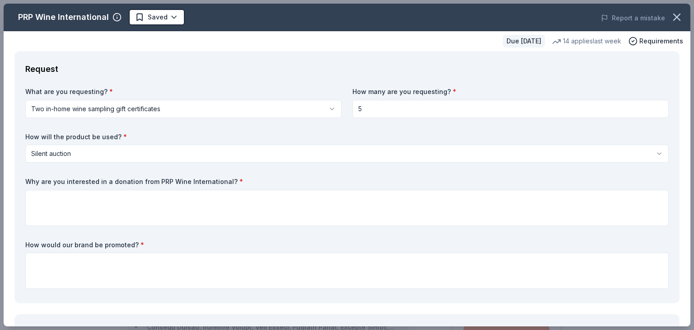
click at [369, 108] on input "5" at bounding box center [510, 109] width 316 height 18
type input "6"
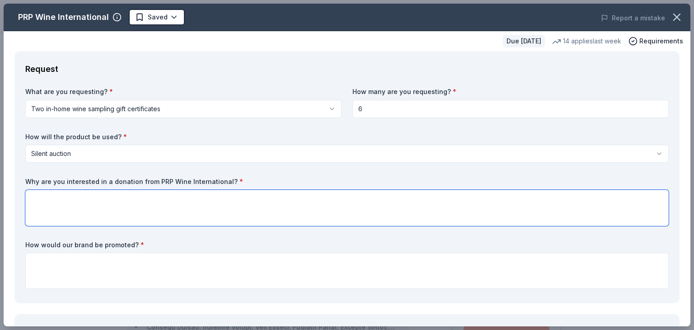
click at [194, 204] on textarea at bounding box center [346, 208] width 643 height 36
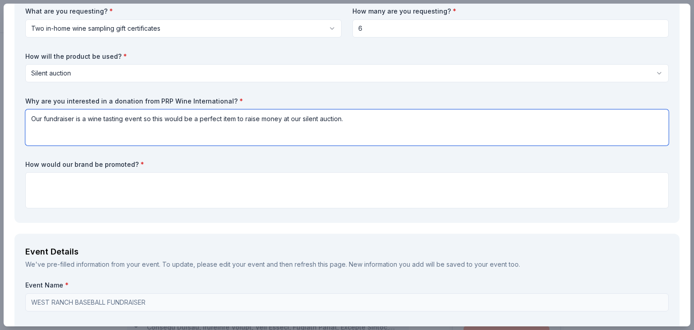
scroll to position [90, 0]
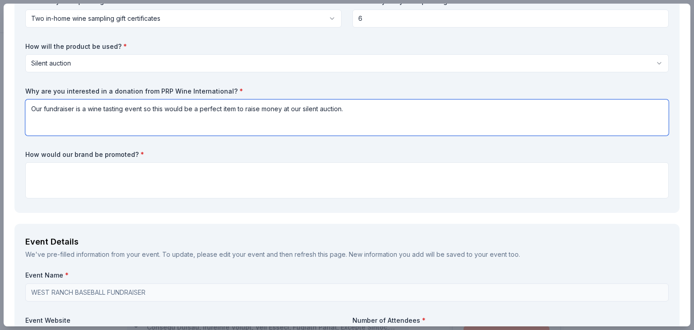
type textarea "Our fundraiser is a wine tasting event so this would be a perfect item to raise…"
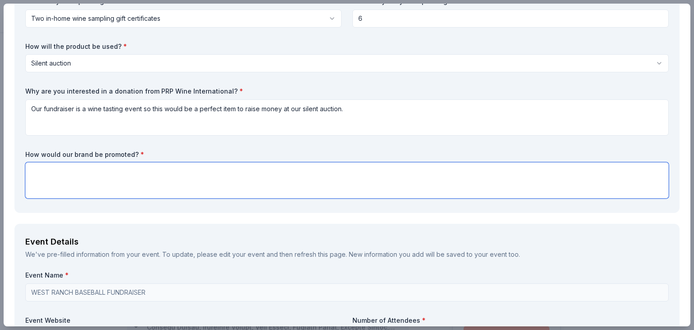
click at [146, 174] on textarea at bounding box center [346, 180] width 643 height 36
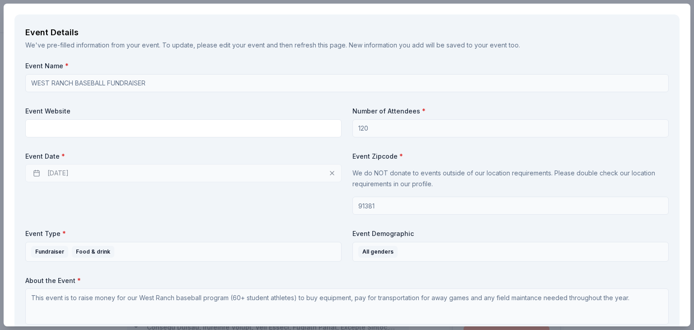
scroll to position [316, 0]
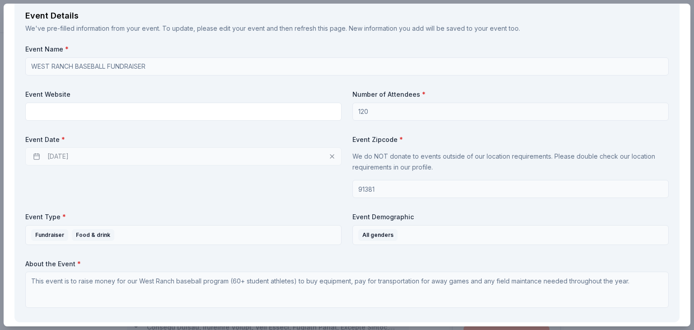
type textarea "Yes, definetly! We will have flyers with all our donors name and info. Thank yo…"
click at [92, 157] on div "10/10/2025" at bounding box center [183, 156] width 316 height 18
click at [249, 154] on div "10/10/2025" at bounding box center [183, 156] width 316 height 18
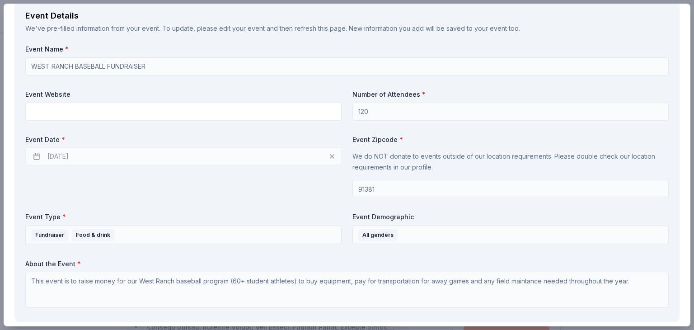
scroll to position [361, 0]
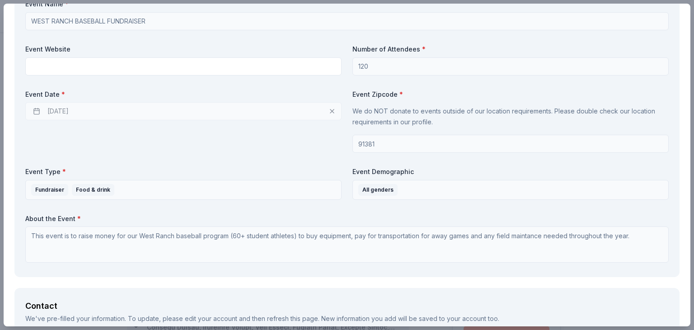
click at [69, 114] on div "10/10/2025" at bounding box center [183, 111] width 316 height 18
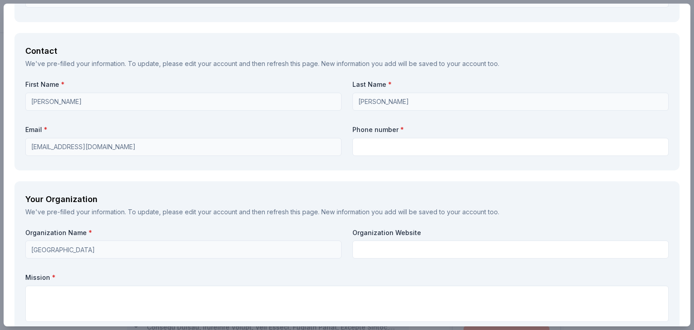
scroll to position [632, 0]
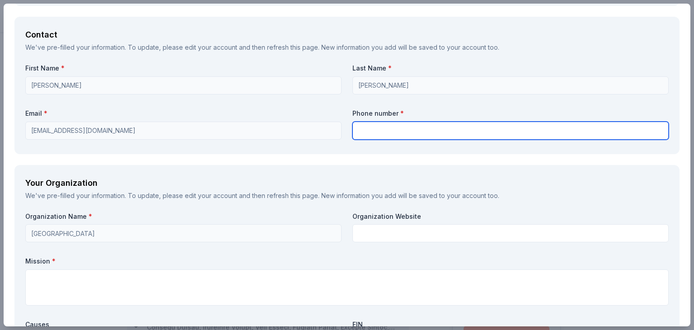
click at [373, 130] on input "text" at bounding box center [510, 131] width 316 height 18
type input "8183813765"
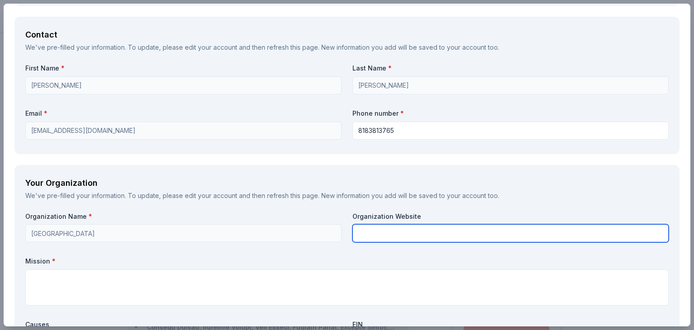
type input "[PERSON_NAME]"
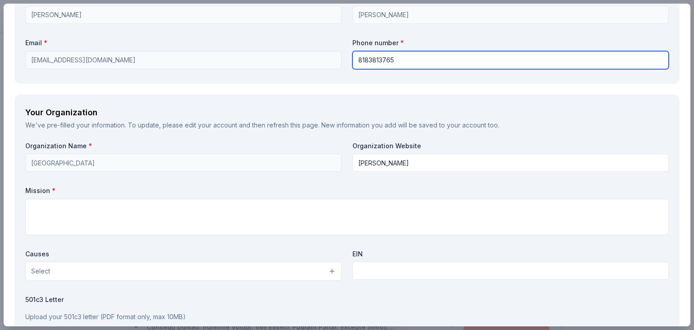
scroll to position [723, 0]
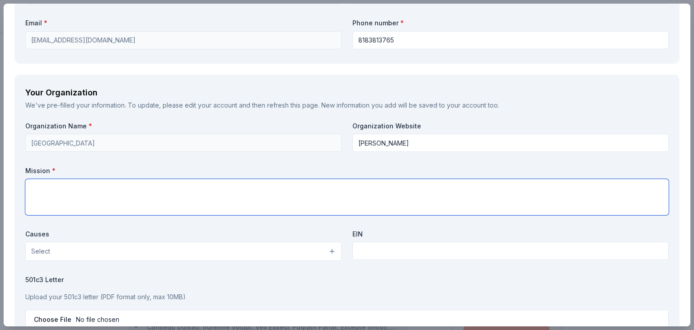
click at [124, 185] on textarea at bounding box center [346, 197] width 643 height 36
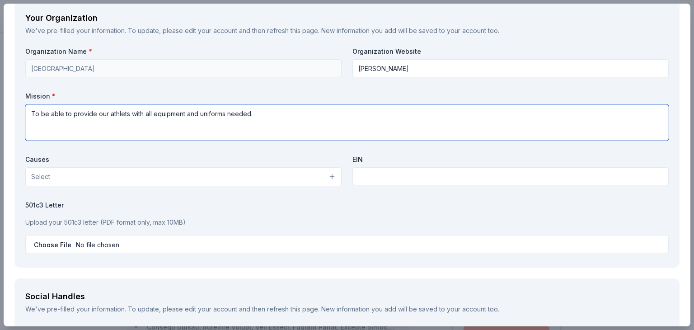
scroll to position [813, 0]
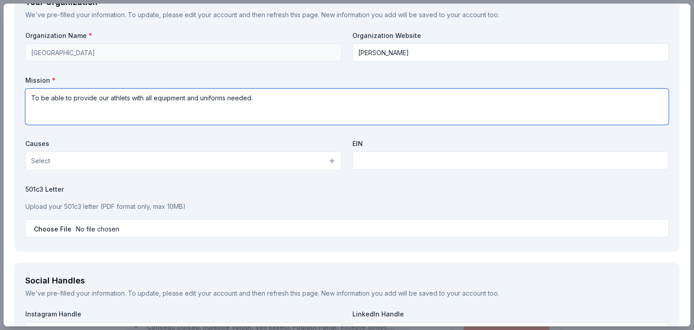
type textarea "To be able to provide our athlets with all equipment and uniforms needed."
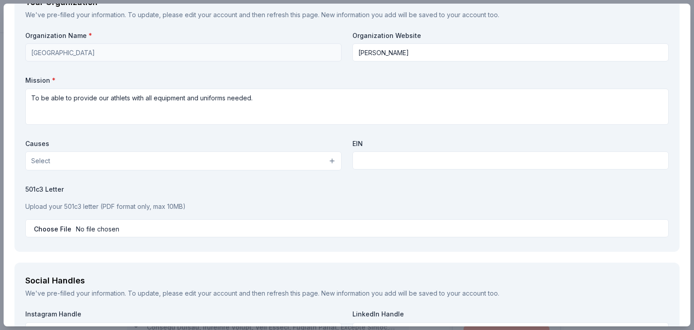
click at [327, 159] on button "Select" at bounding box center [183, 160] width 316 height 19
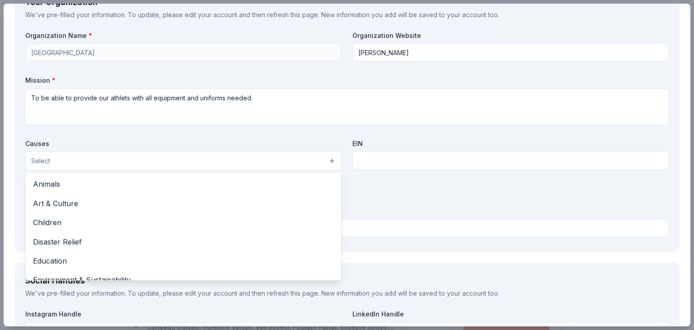
click at [327, 159] on button "Select" at bounding box center [183, 160] width 316 height 19
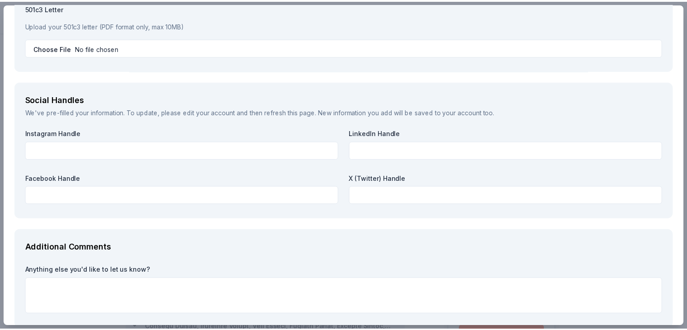
scroll to position [1042, 0]
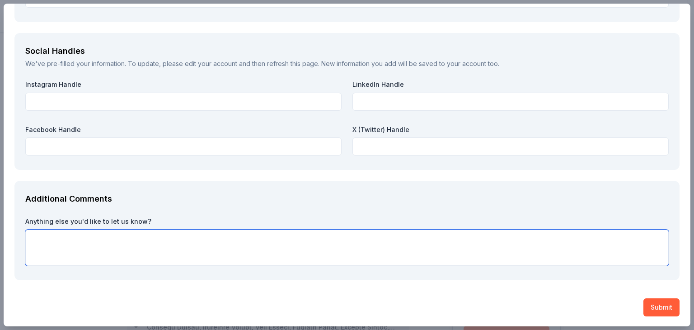
click at [166, 238] on textarea at bounding box center [346, 247] width 643 height 36
type textarea "TAX ID# 41-2114913"
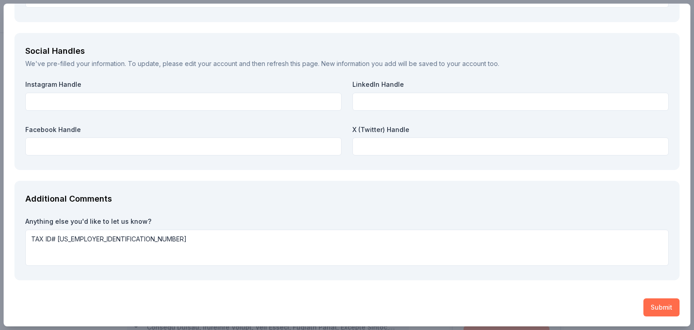
click at [650, 308] on button "Submit" at bounding box center [661, 307] width 36 height 18
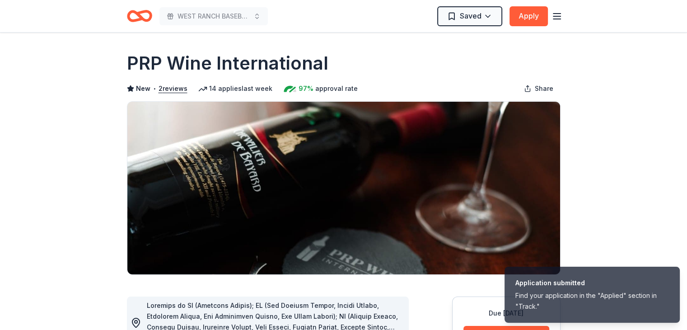
scroll to position [0, 0]
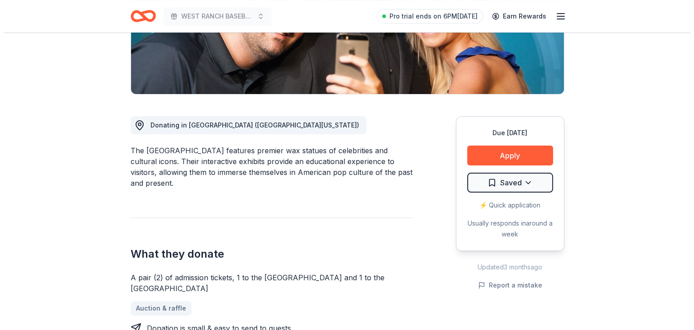
scroll to position [181, 0]
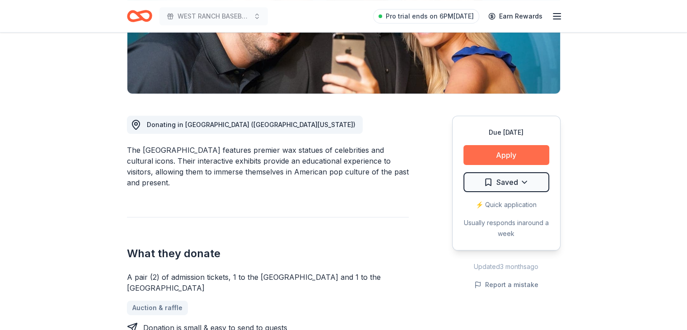
click at [518, 156] on button "Apply" at bounding box center [506, 155] width 86 height 20
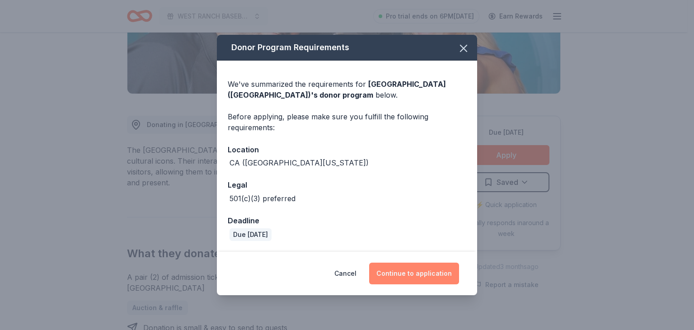
click at [408, 275] on button "Continue to application" at bounding box center [414, 273] width 90 height 22
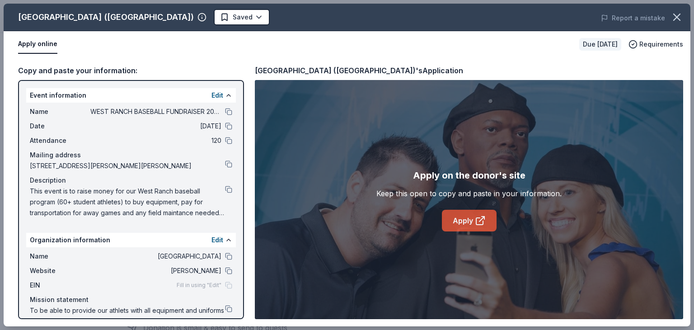
click at [468, 221] on link "Apply" at bounding box center [469, 221] width 55 height 22
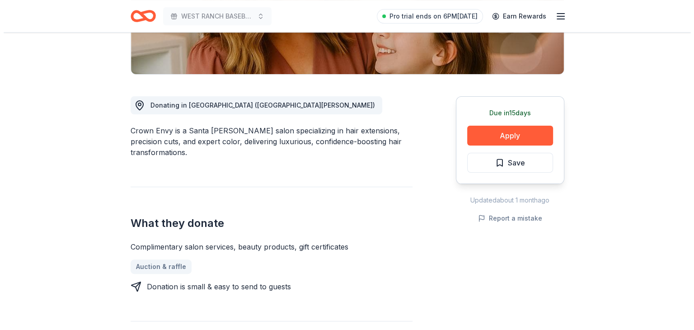
scroll to position [181, 0]
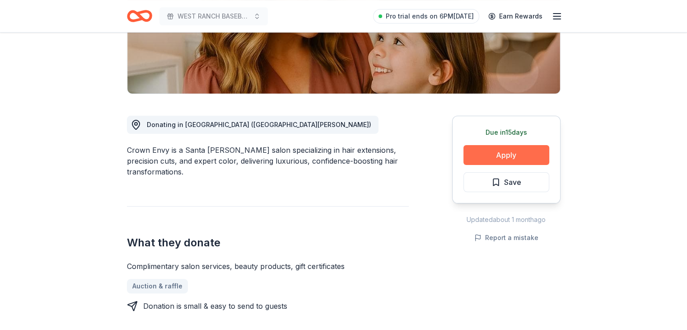
click at [520, 158] on button "Apply" at bounding box center [506, 155] width 86 height 20
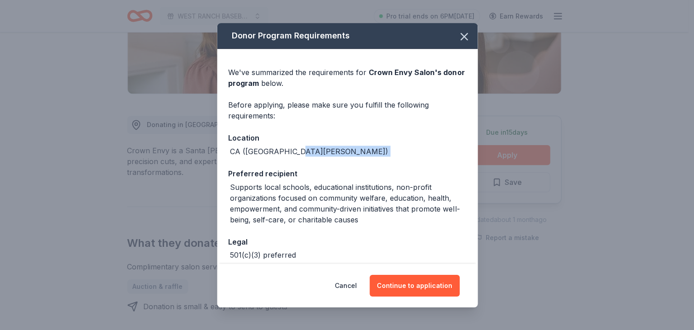
click at [520, 158] on div "Donor Program Requirements We've summarized the requirements for Crown Envy Sal…" at bounding box center [347, 165] width 694 height 330
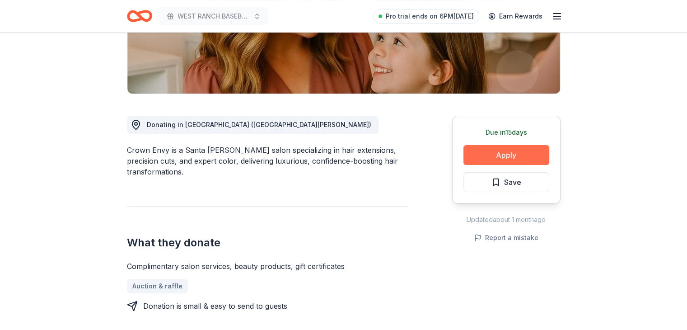
click at [520, 158] on button "Apply" at bounding box center [506, 155] width 86 height 20
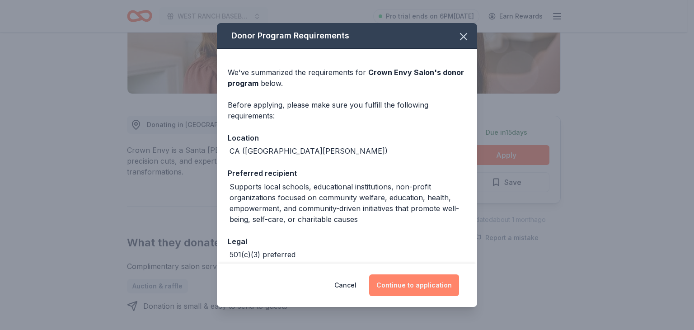
click at [399, 283] on button "Continue to application" at bounding box center [414, 285] width 90 height 22
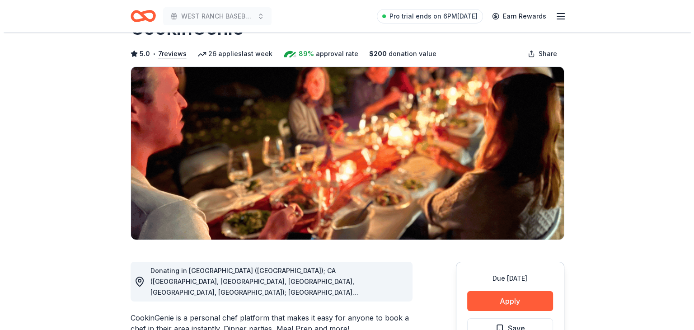
scroll to position [136, 0]
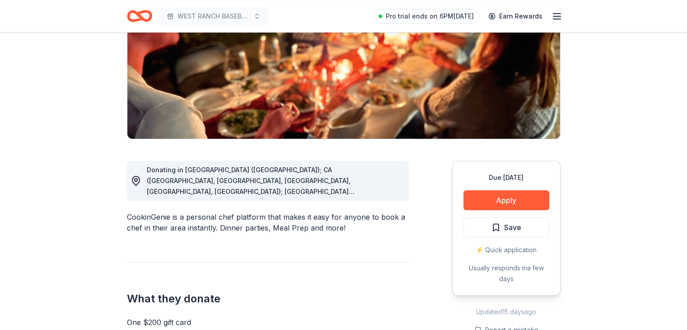
click at [535, 229] on button "Save" at bounding box center [506, 227] width 86 height 20
click at [535, 228] on div "Due [DATE] Apply Save ⚡️ Quick application Usually responds in a few days" at bounding box center [506, 228] width 108 height 135
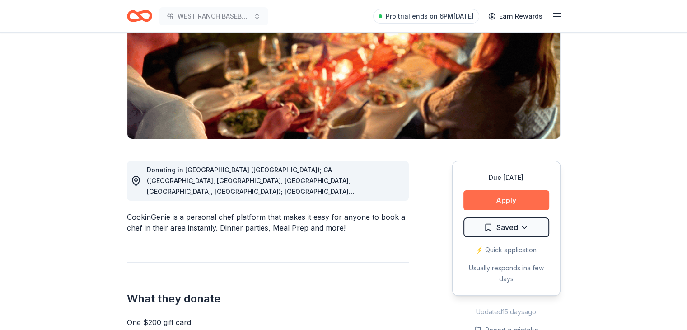
click at [535, 198] on button "Apply" at bounding box center [506, 200] width 86 height 20
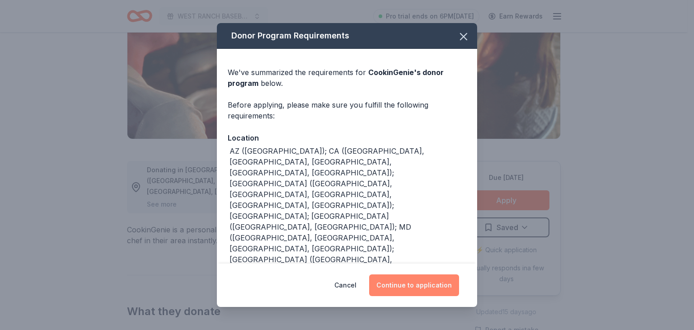
click at [439, 283] on button "Continue to application" at bounding box center [414, 285] width 90 height 22
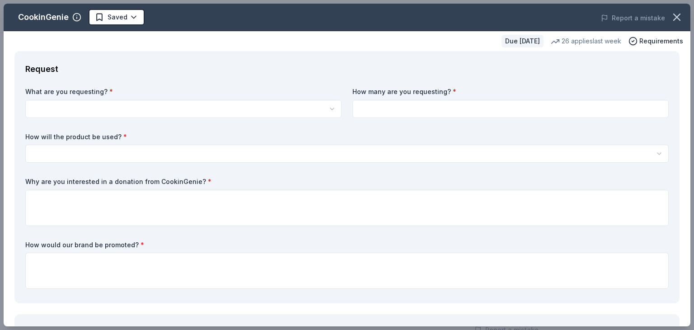
click at [97, 106] on html "WEST RANCH BASEBALL FUNDRAISER 2025 Pro trial ends on 6PM, 9/3 Earn Rewards Due…" at bounding box center [347, 29] width 694 height 330
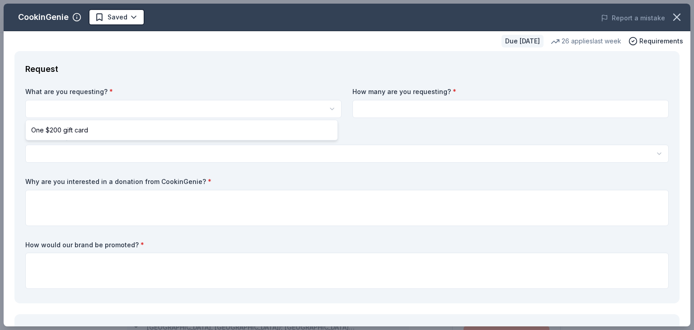
scroll to position [0, 0]
select select "One $200 gift card"
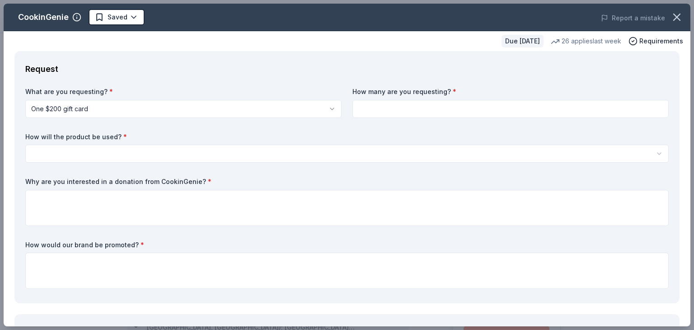
click at [404, 107] on input at bounding box center [510, 109] width 316 height 18
type input "120"
click at [80, 150] on html "WEST RANCH BASEBALL FUNDRAISER 2025 Saved Apply Due in 38 days Share CookinGeni…" at bounding box center [347, 165] width 694 height 330
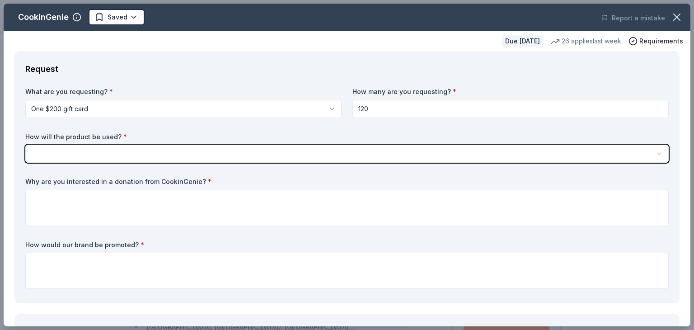
click at [78, 151] on html "WEST RANCH BASEBALL FUNDRAISER 2025 Saved Apply Due in 38 days Share CookinGeni…" at bounding box center [347, 165] width 694 height 330
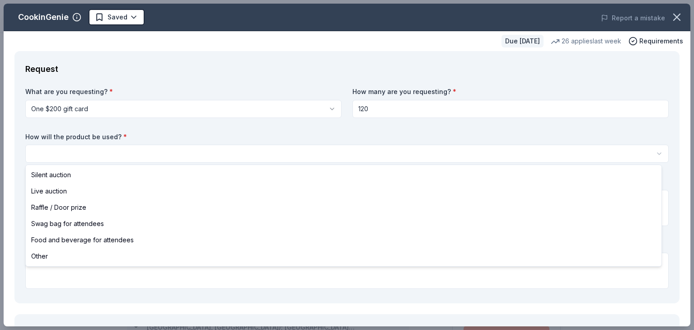
click at [228, 152] on html "WEST RANCH BASEBALL FUNDRAISER 2025 Saved Apply Due in 38 days Share CookinGeni…" at bounding box center [347, 165] width 694 height 330
select select "silentAuction"
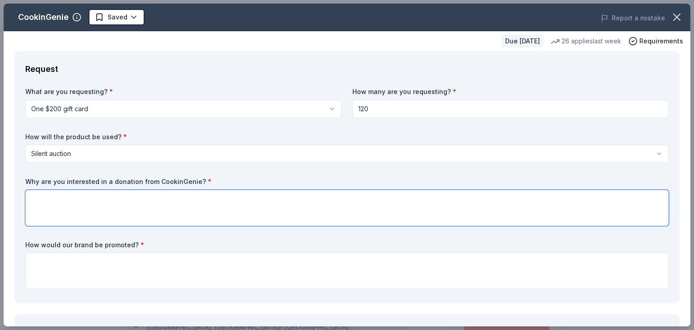
click at [89, 202] on textarea at bounding box center [346, 208] width 643 height 36
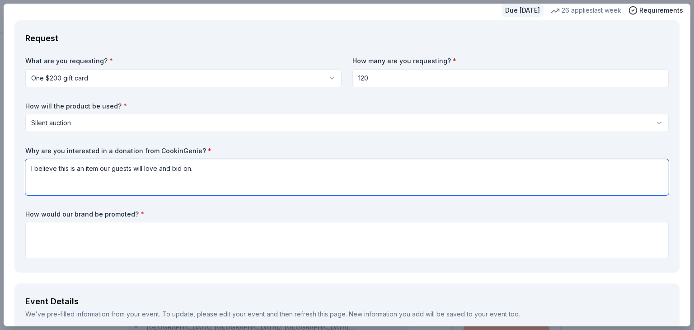
scroll to position [136, 0]
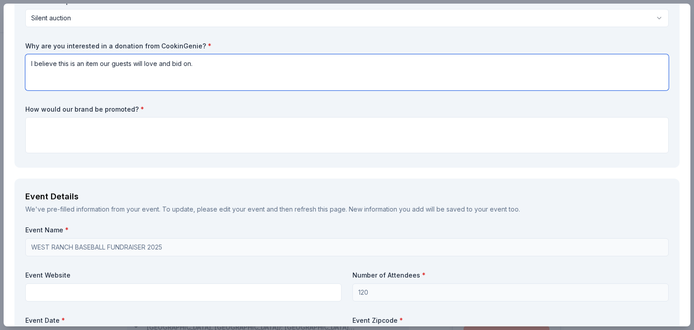
type textarea "I believe this is an item our guests will love and bid on."
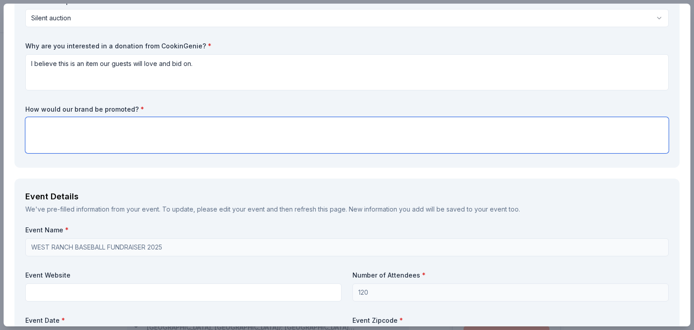
click at [93, 133] on textarea at bounding box center [346, 135] width 643 height 36
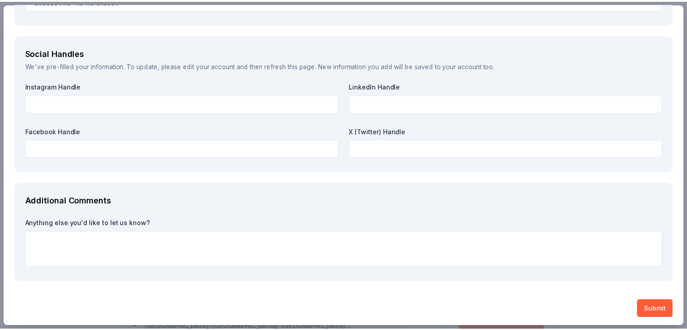
scroll to position [1010, 0]
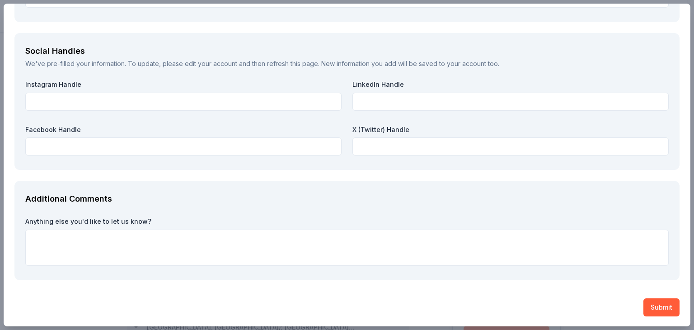
type textarea "We will have flyers with our donors info at our event."
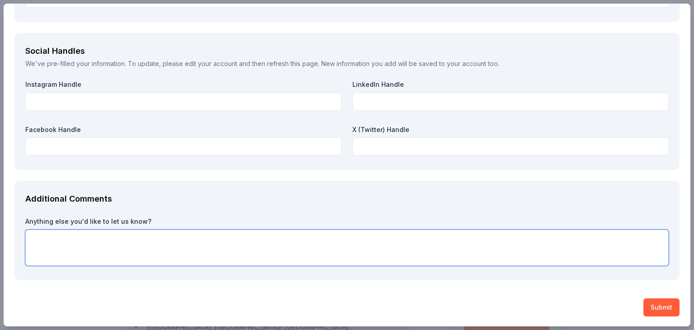
click at [93, 237] on textarea at bounding box center [346, 247] width 643 height 36
type textarea "TAX ID#41-2114913"
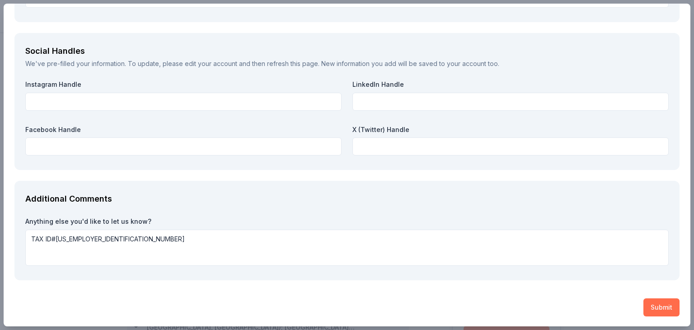
click at [648, 304] on button "Submit" at bounding box center [661, 307] width 36 height 18
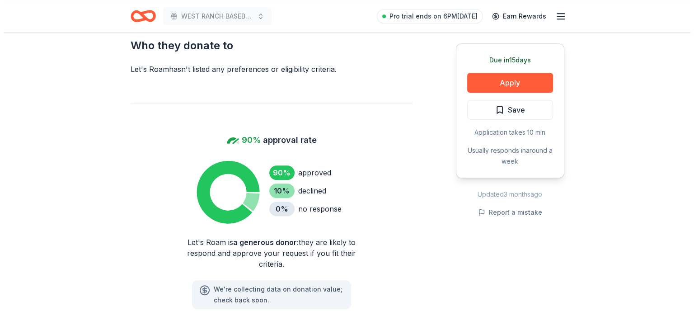
scroll to position [497, 0]
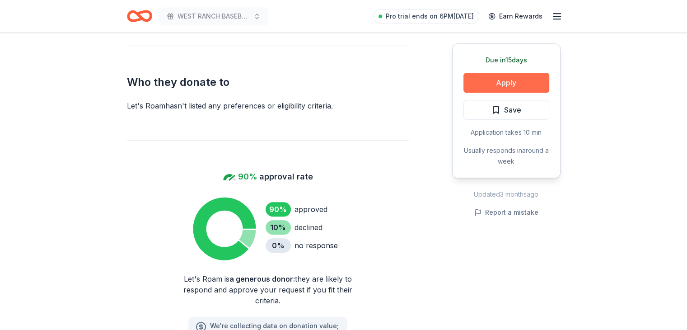
click at [501, 85] on button "Apply" at bounding box center [506, 83] width 86 height 20
click at [501, 83] on button "Apply" at bounding box center [506, 83] width 86 height 20
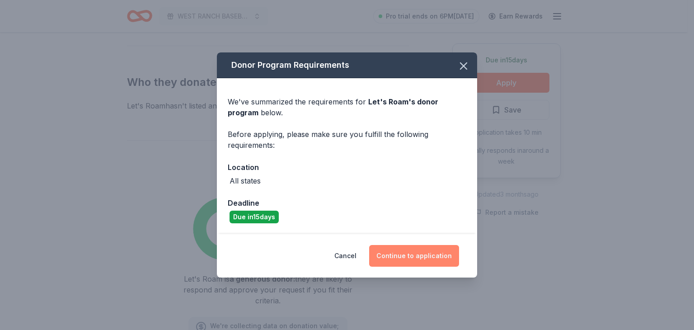
click at [414, 249] on button "Continue to application" at bounding box center [414, 256] width 90 height 22
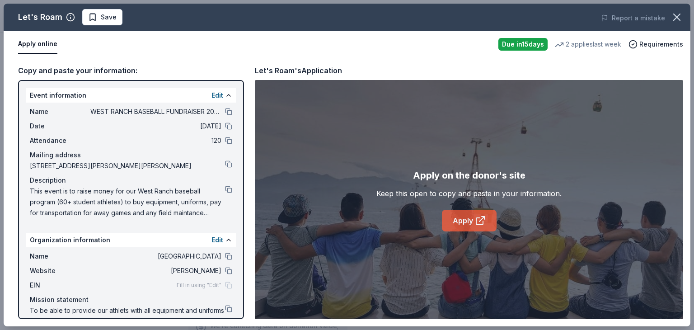
click at [469, 218] on link "Apply" at bounding box center [469, 221] width 55 height 22
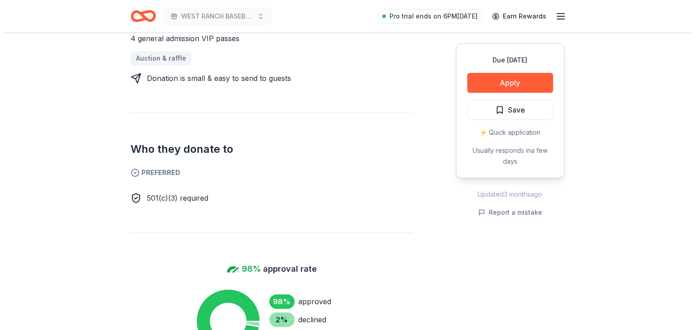
scroll to position [407, 0]
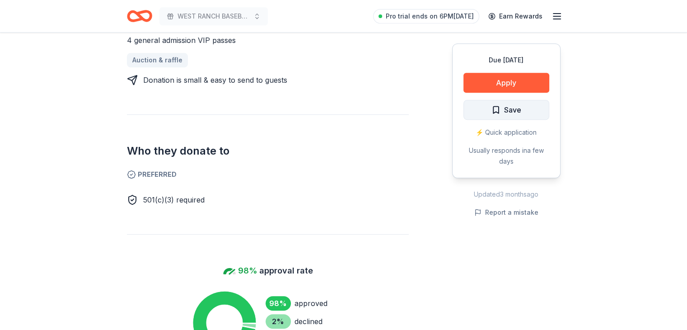
click at [526, 108] on button "Save" at bounding box center [506, 110] width 86 height 20
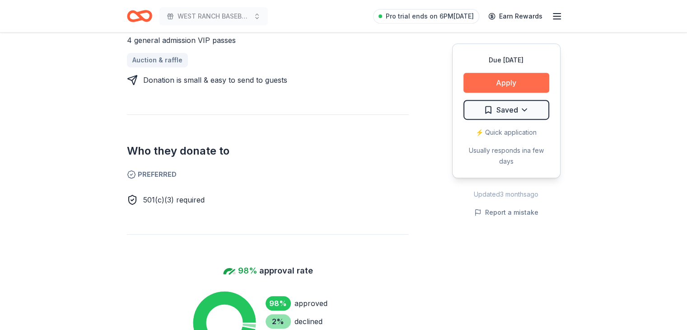
click at [520, 79] on button "Apply" at bounding box center [506, 83] width 86 height 20
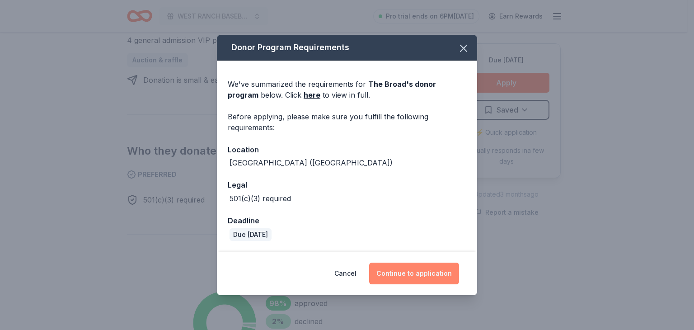
click at [429, 268] on button "Continue to application" at bounding box center [414, 273] width 90 height 22
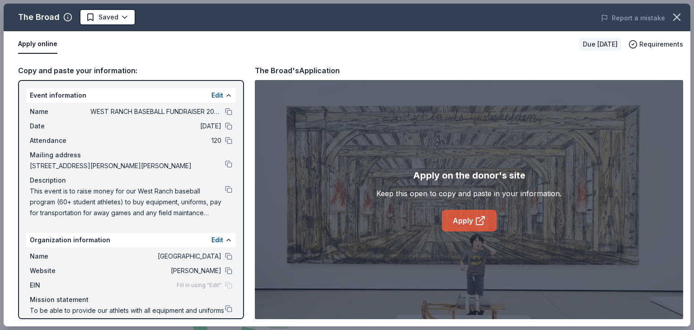
click at [471, 221] on link "Apply" at bounding box center [469, 221] width 55 height 22
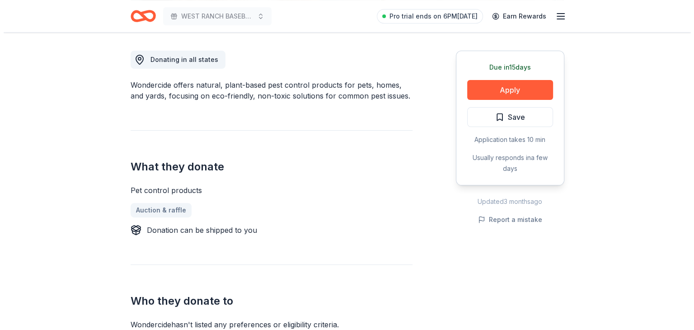
scroll to position [226, 0]
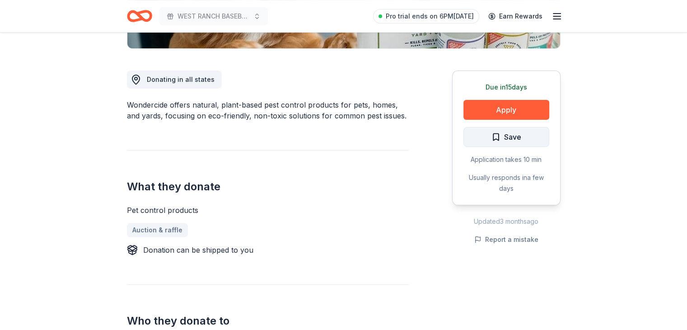
click at [507, 140] on span "Save" at bounding box center [512, 137] width 17 height 12
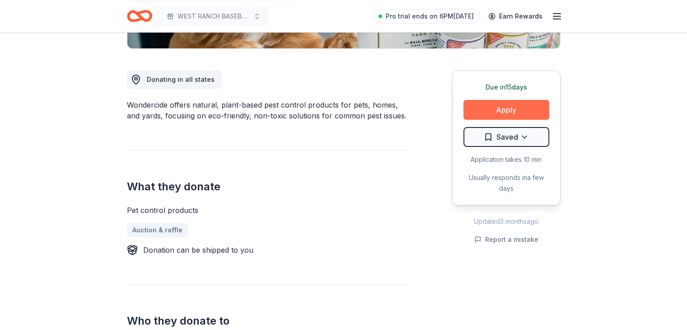
click at [514, 110] on button "Apply" at bounding box center [506, 110] width 86 height 20
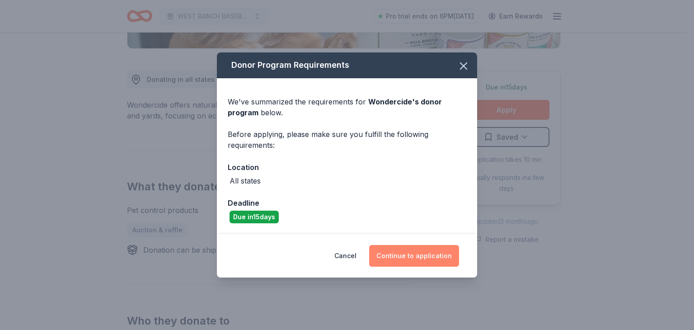
click at [410, 257] on button "Continue to application" at bounding box center [414, 256] width 90 height 22
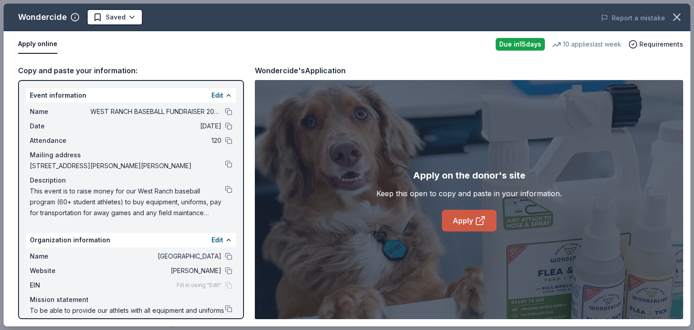
click at [471, 220] on link "Apply" at bounding box center [469, 221] width 55 height 22
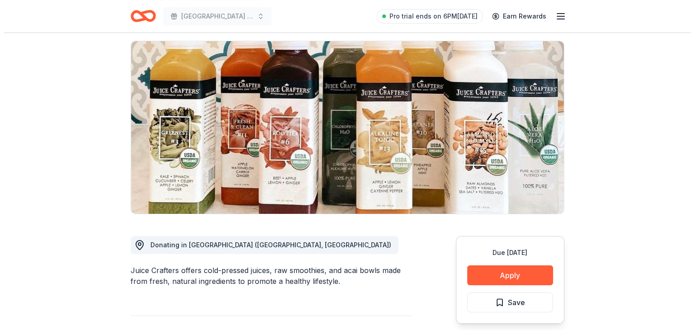
scroll to position [90, 0]
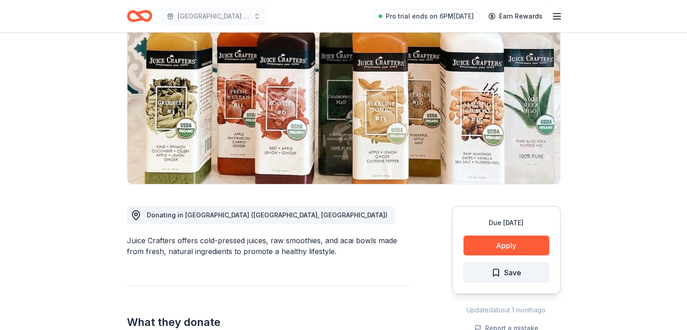
click at [517, 270] on span "Save" at bounding box center [512, 272] width 17 height 12
click at [520, 237] on button "Apply" at bounding box center [506, 245] width 86 height 20
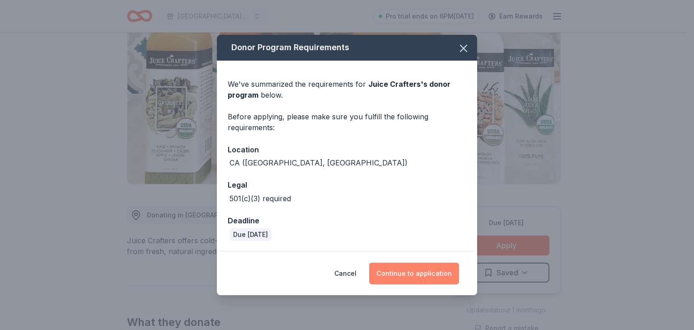
click at [396, 275] on button "Continue to application" at bounding box center [414, 273] width 90 height 22
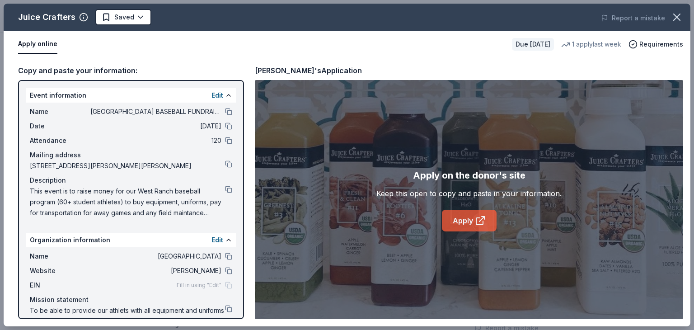
click at [474, 222] on link "Apply" at bounding box center [469, 221] width 55 height 22
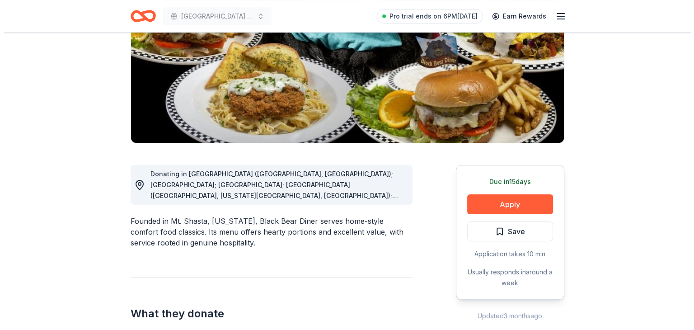
scroll to position [181, 0]
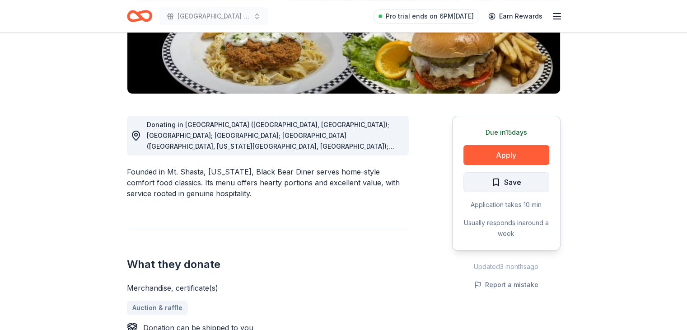
click at [498, 180] on span "Save" at bounding box center [506, 182] width 30 height 12
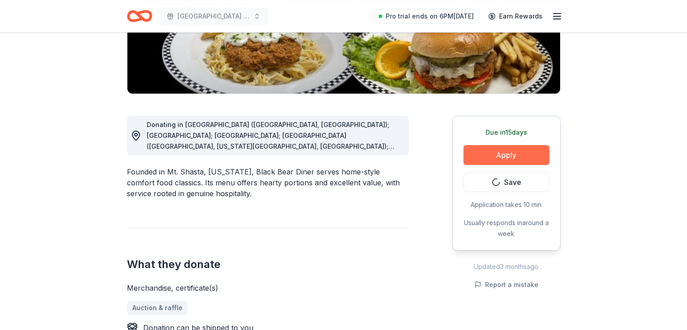
click at [495, 156] on button "Apply" at bounding box center [506, 155] width 86 height 20
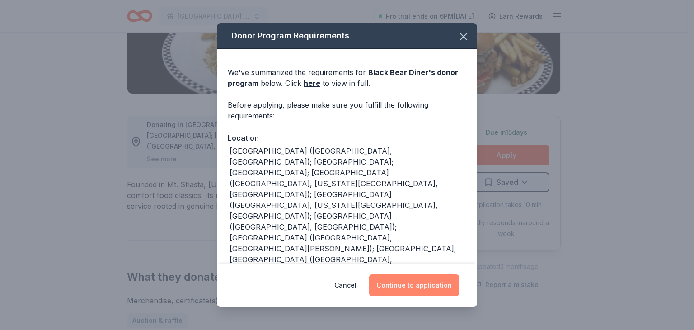
click at [402, 280] on button "Continue to application" at bounding box center [414, 285] width 90 height 22
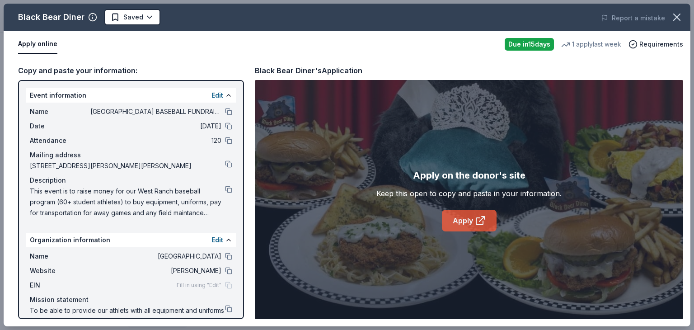
click at [468, 227] on link "Apply" at bounding box center [469, 221] width 55 height 22
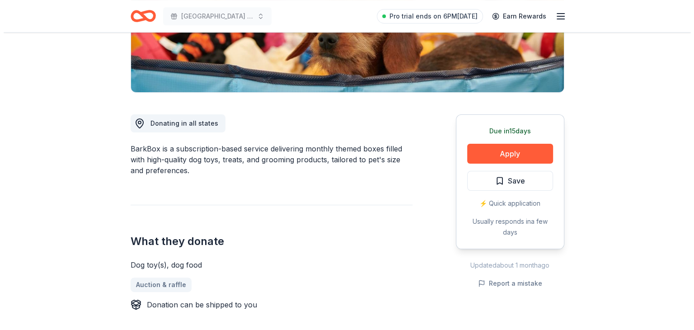
scroll to position [181, 0]
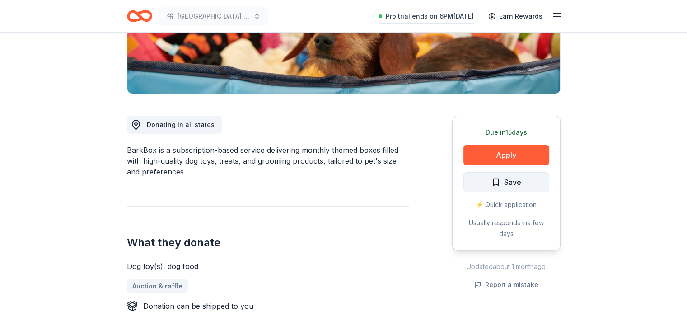
click at [521, 185] on button "Save" at bounding box center [506, 182] width 86 height 20
click at [521, 185] on div "Due [DATE] Apply Save ⚡️ Quick application Usually responds in a few days" at bounding box center [506, 183] width 108 height 135
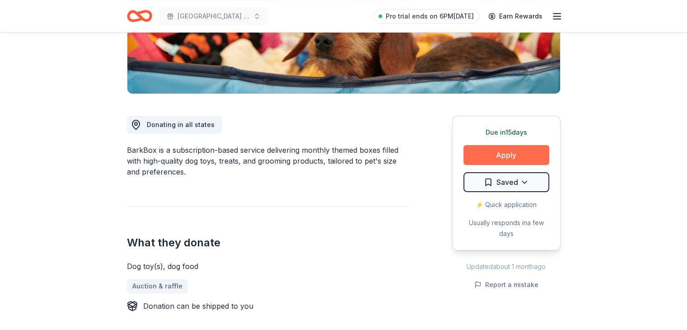
click at [519, 158] on button "Apply" at bounding box center [506, 155] width 86 height 20
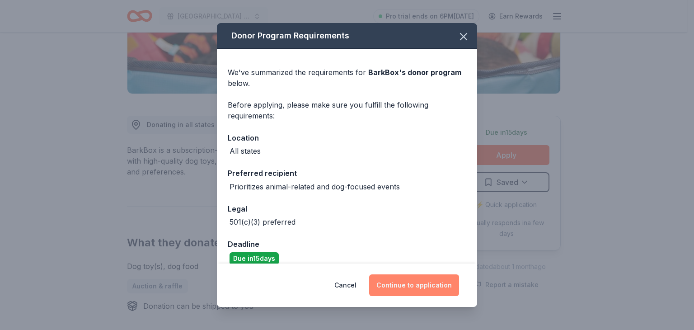
click at [389, 285] on button "Continue to application" at bounding box center [414, 285] width 90 height 22
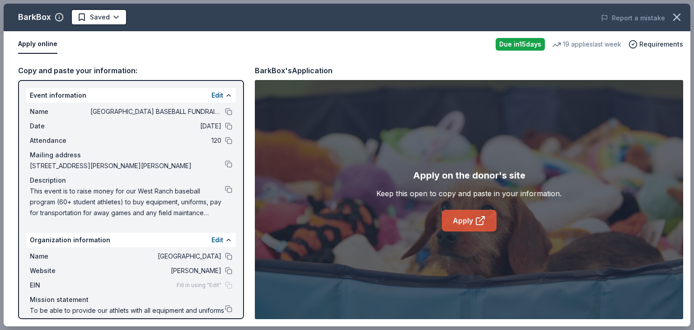
click at [480, 228] on link "Apply" at bounding box center [469, 221] width 55 height 22
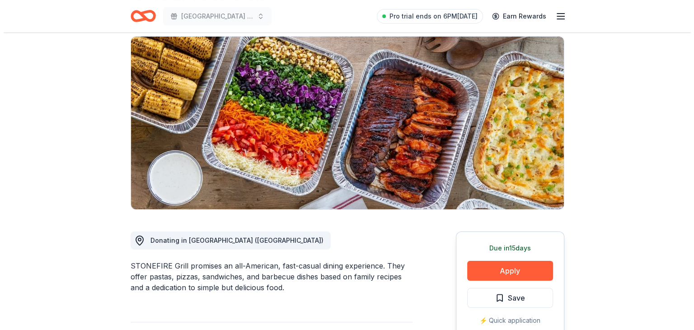
scroll to position [136, 0]
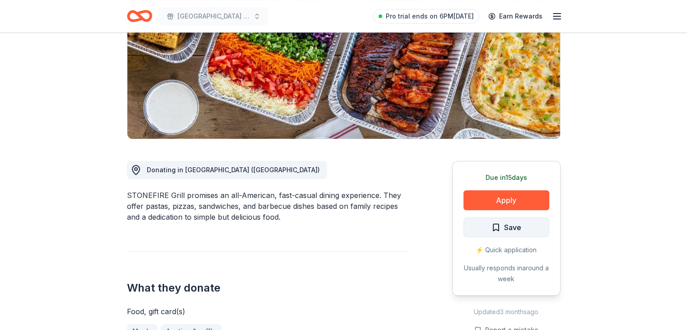
click at [518, 226] on span "Save" at bounding box center [512, 227] width 17 height 12
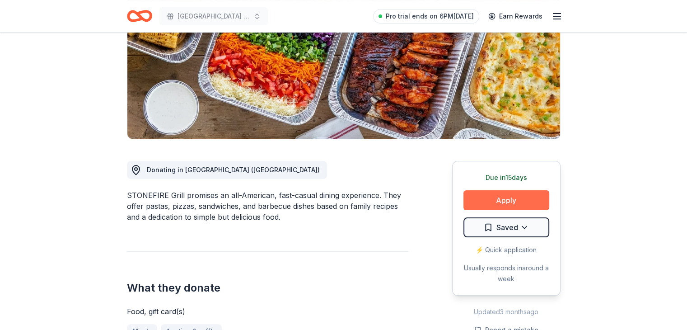
click at [519, 200] on button "Apply" at bounding box center [506, 200] width 86 height 20
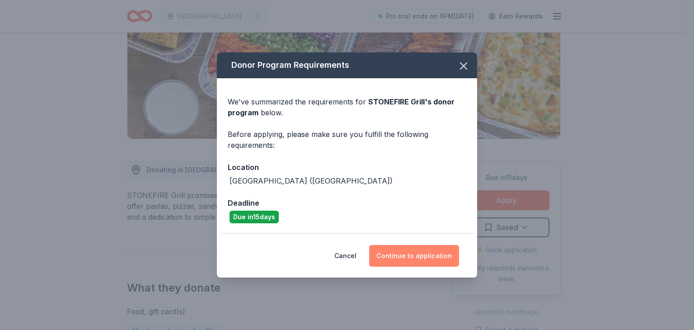
click at [424, 255] on button "Continue to application" at bounding box center [414, 256] width 90 height 22
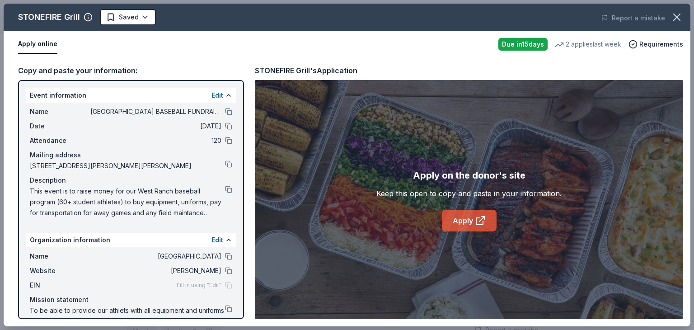
click at [466, 221] on link "Apply" at bounding box center [469, 221] width 55 height 22
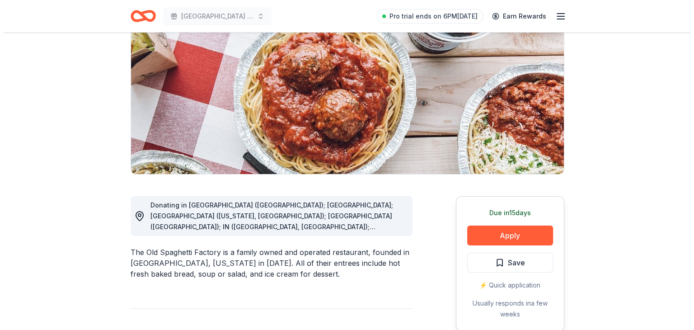
scroll to position [136, 0]
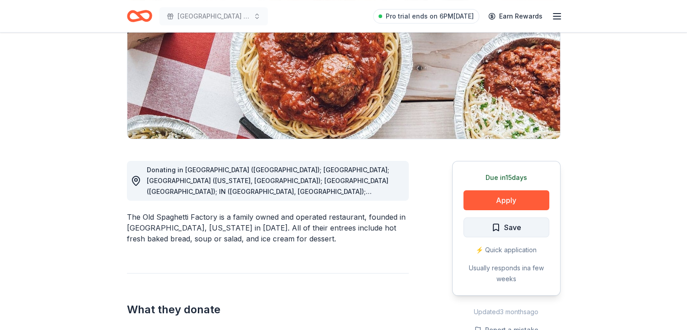
click at [513, 226] on span "Save" at bounding box center [512, 227] width 17 height 12
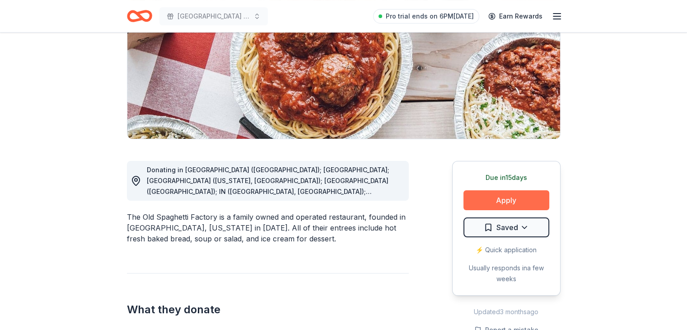
click at [522, 199] on button "Apply" at bounding box center [506, 200] width 86 height 20
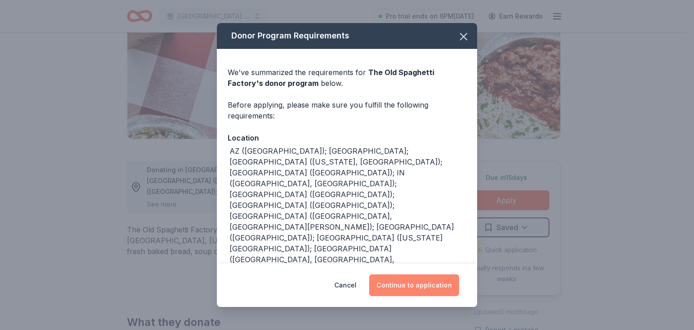
click at [403, 291] on button "Continue to application" at bounding box center [414, 285] width 90 height 22
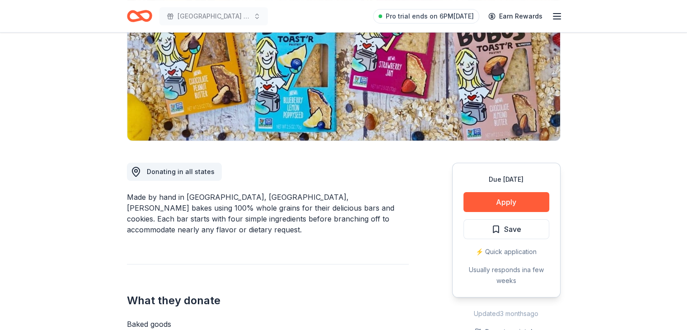
scroll to position [136, 0]
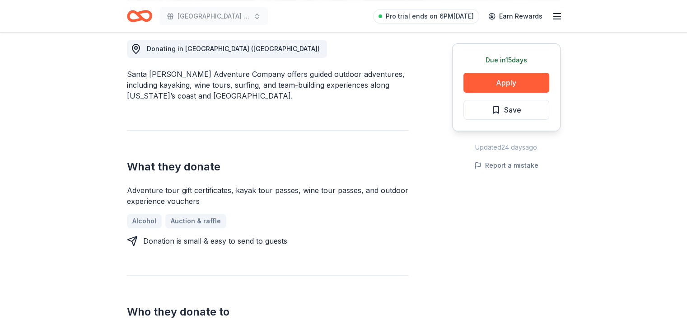
scroll to position [271, 0]
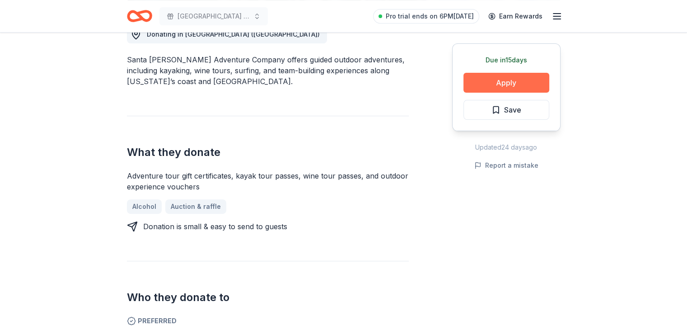
click at [509, 82] on button "Apply" at bounding box center [506, 83] width 86 height 20
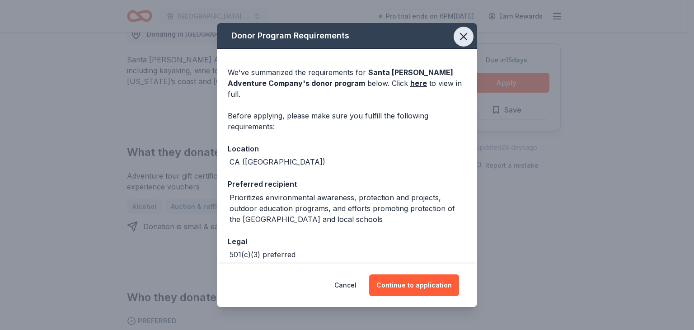
click at [459, 35] on icon "button" at bounding box center [463, 36] width 13 height 13
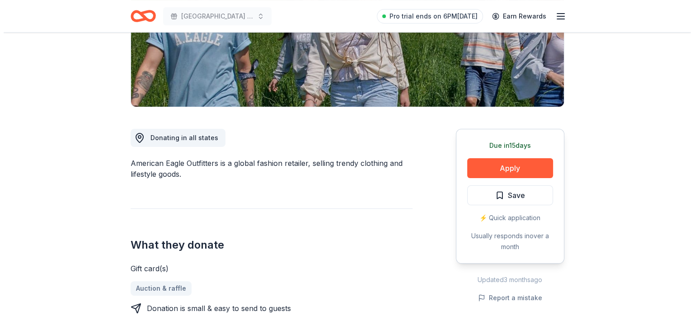
scroll to position [181, 0]
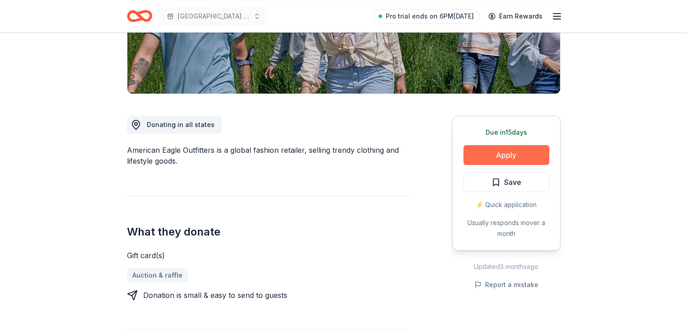
click at [510, 151] on button "Apply" at bounding box center [506, 155] width 86 height 20
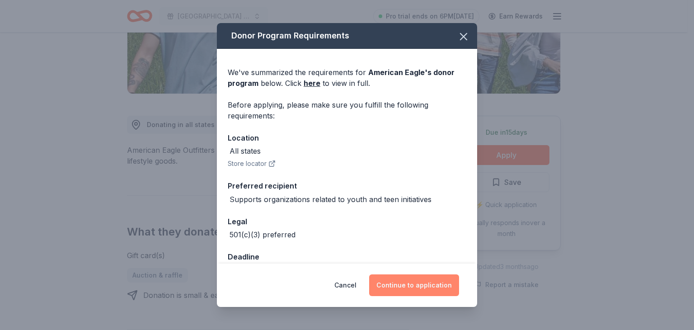
click at [421, 280] on button "Continue to application" at bounding box center [414, 285] width 90 height 22
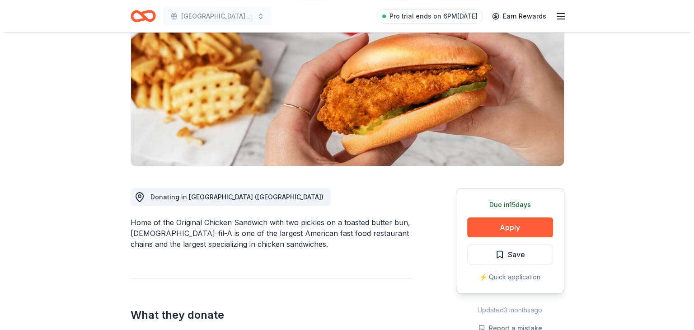
scroll to position [136, 0]
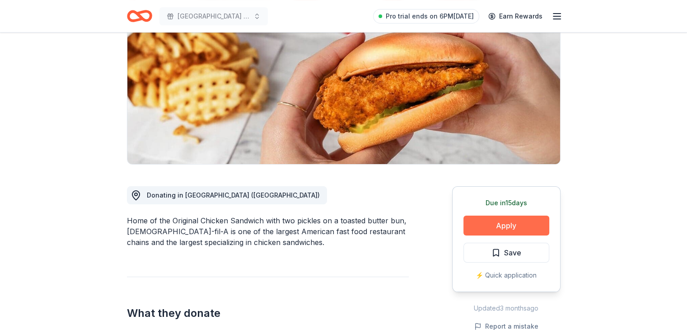
click at [533, 215] on button "Apply" at bounding box center [506, 225] width 86 height 20
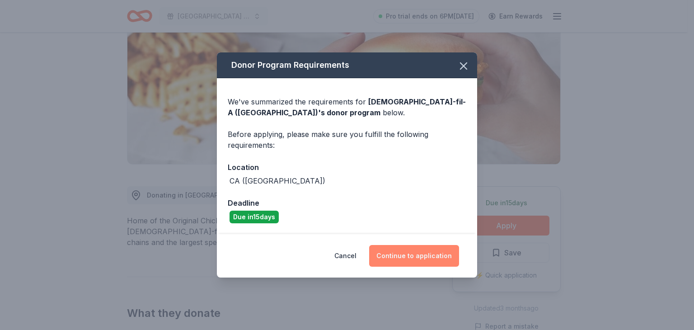
click at [429, 258] on button "Continue to application" at bounding box center [414, 256] width 90 height 22
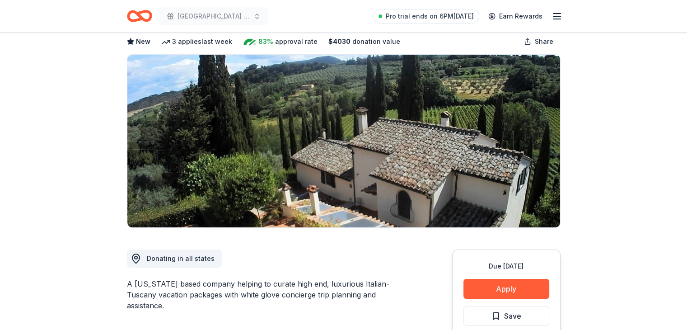
scroll to position [45, 0]
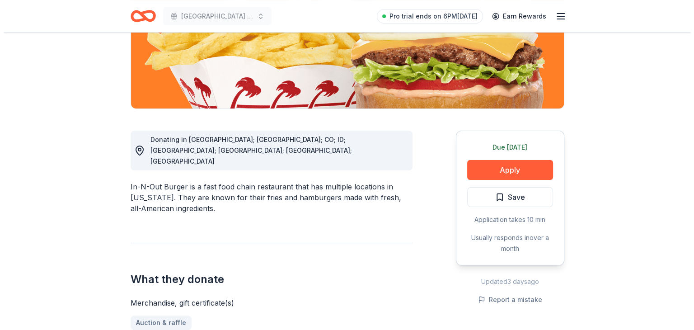
scroll to position [181, 0]
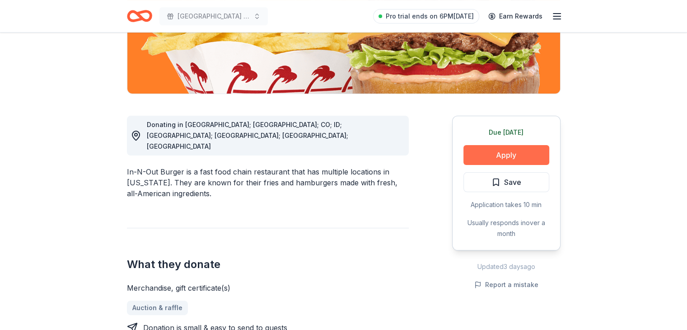
click at [528, 157] on button "Apply" at bounding box center [506, 155] width 86 height 20
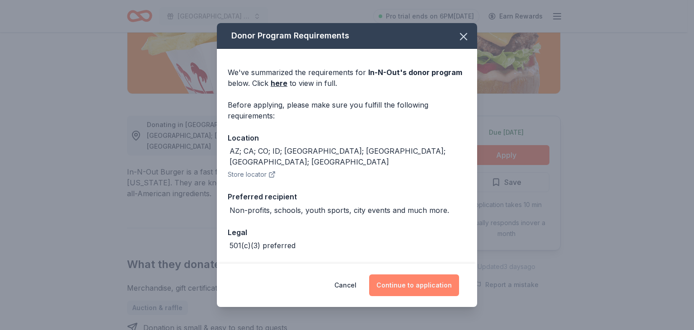
click at [415, 288] on button "Continue to application" at bounding box center [414, 285] width 90 height 22
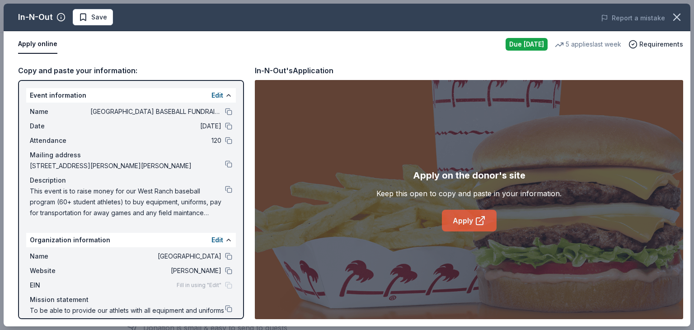
click at [455, 219] on link "Apply" at bounding box center [469, 221] width 55 height 22
click at [469, 210] on link "Apply" at bounding box center [469, 221] width 55 height 22
click at [473, 221] on link "Apply" at bounding box center [469, 221] width 55 height 22
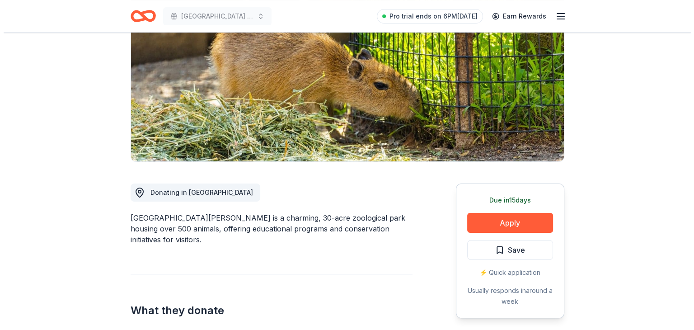
scroll to position [136, 0]
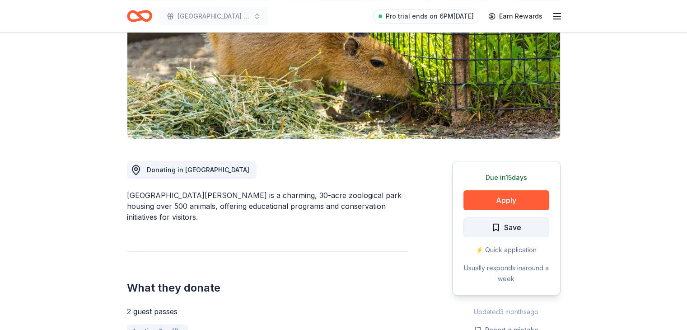
click at [507, 224] on span "Save" at bounding box center [512, 227] width 17 height 12
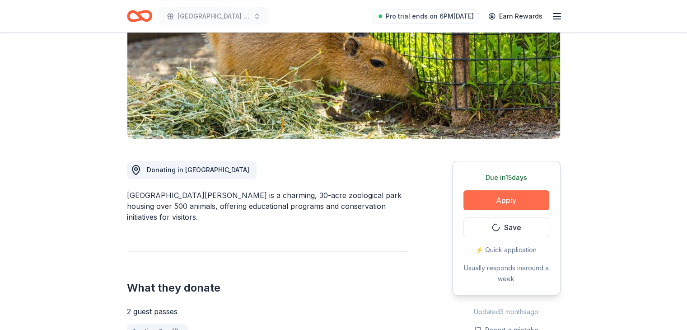
click at [506, 201] on button "Apply" at bounding box center [506, 200] width 86 height 20
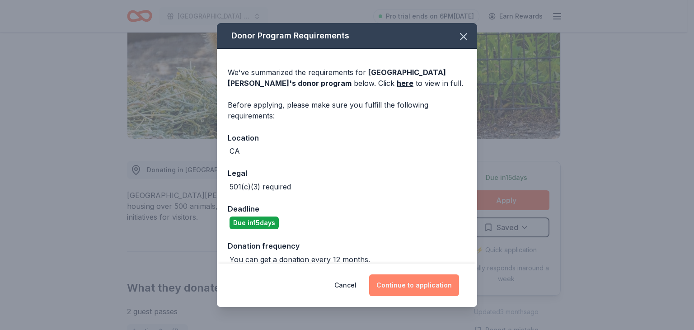
click at [426, 284] on button "Continue to application" at bounding box center [414, 285] width 90 height 22
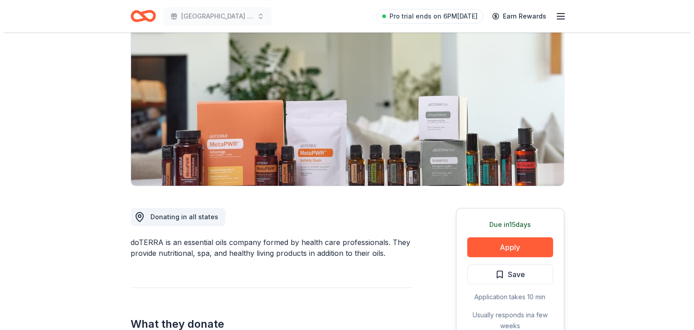
scroll to position [90, 0]
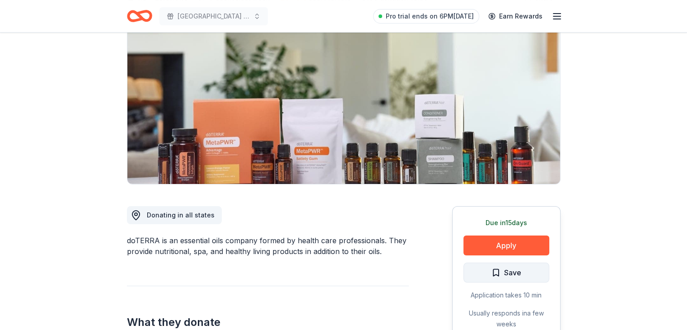
click at [495, 266] on span "Save" at bounding box center [506, 272] width 30 height 12
click at [501, 238] on button "Apply" at bounding box center [506, 245] width 86 height 20
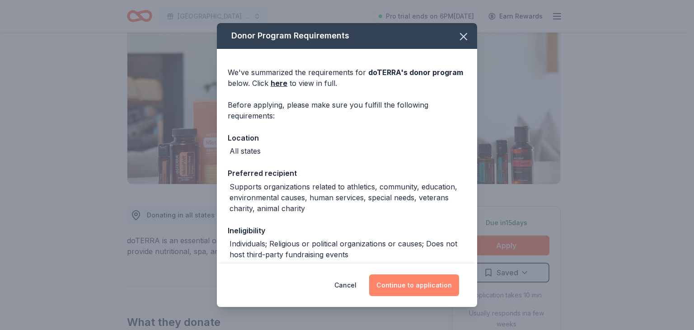
click at [426, 284] on button "Continue to application" at bounding box center [414, 285] width 90 height 22
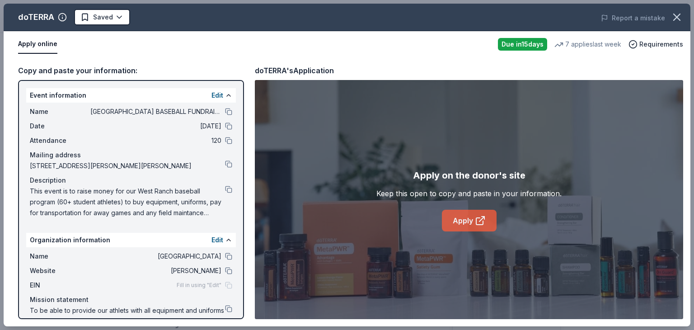
click at [469, 220] on link "Apply" at bounding box center [469, 221] width 55 height 22
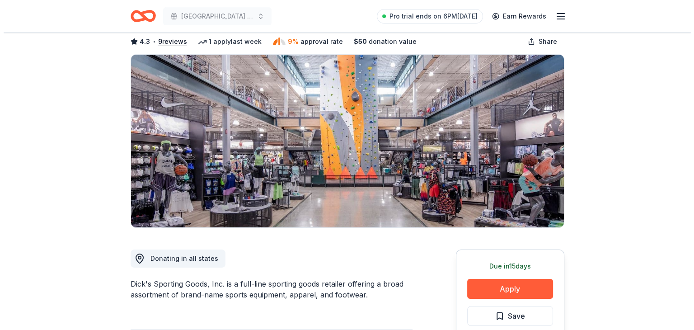
scroll to position [90, 0]
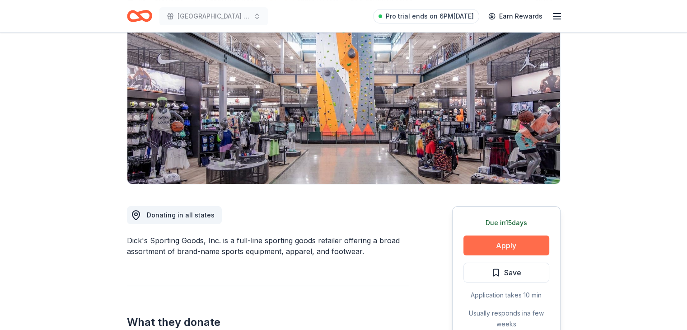
click at [493, 247] on button "Apply" at bounding box center [506, 245] width 86 height 20
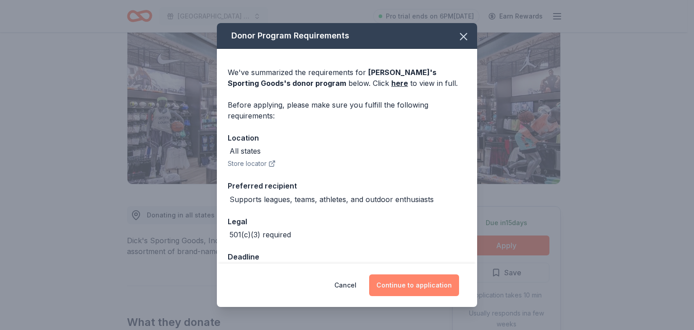
click at [404, 279] on button "Continue to application" at bounding box center [414, 285] width 90 height 22
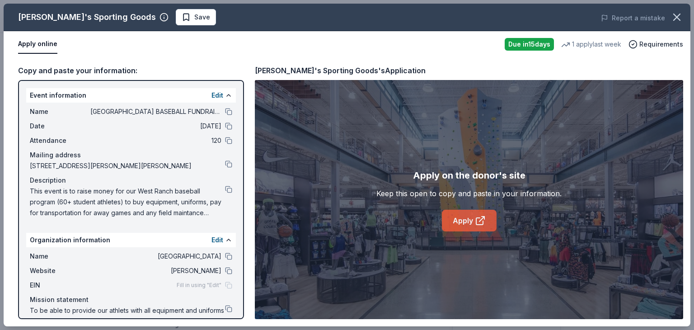
click at [456, 221] on link "Apply" at bounding box center [469, 221] width 55 height 22
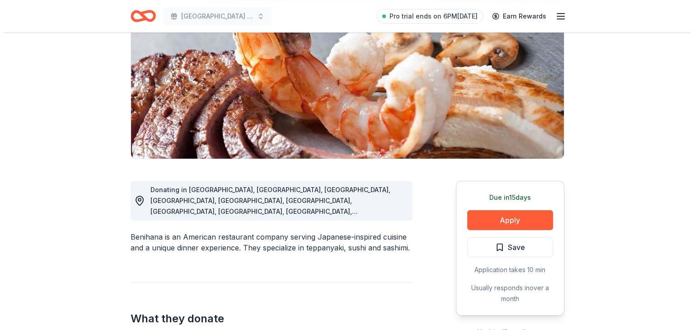
scroll to position [136, 0]
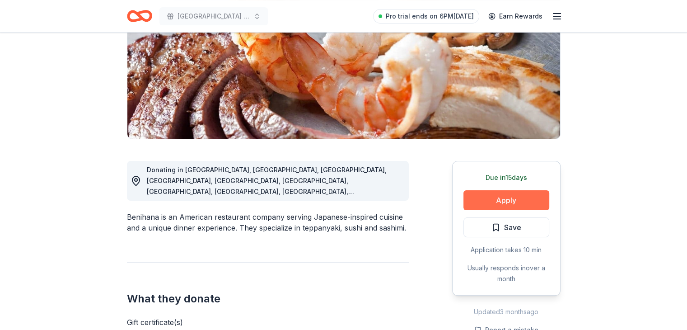
click at [488, 198] on button "Apply" at bounding box center [506, 200] width 86 height 20
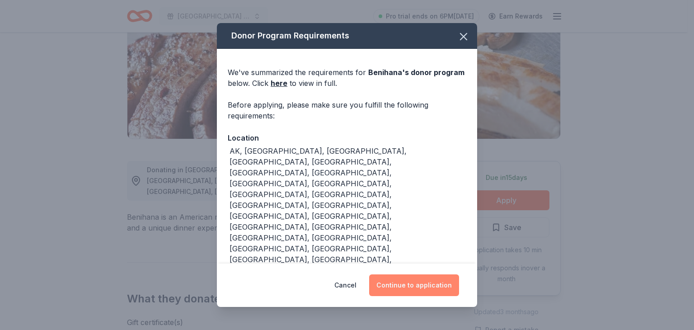
click at [408, 284] on button "Continue to application" at bounding box center [414, 285] width 90 height 22
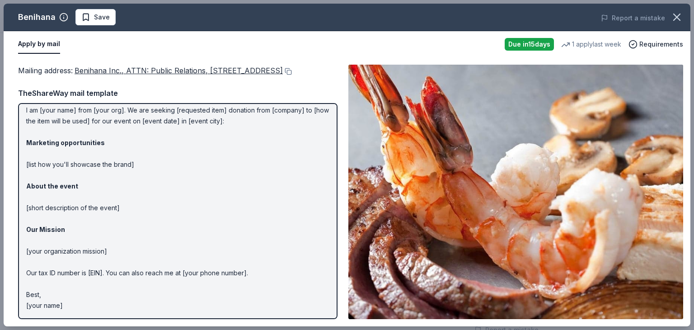
scroll to position [39, 0]
click at [195, 209] on p "Hi [name/there], I am [your name] from [your org]. We are seeking [requested it…" at bounding box center [177, 197] width 303 height 228
click at [154, 205] on p "Hi [name/there], I am [your name] from [your org]. We are seeking [requested it…" at bounding box center [177, 197] width 303 height 228
drag, startPoint x: 154, startPoint y: 205, endPoint x: 220, endPoint y: 243, distance: 75.8
click at [220, 243] on p "Hi [name/there], I am [your name] from [your org]. We are seeking [requested it…" at bounding box center [177, 197] width 303 height 228
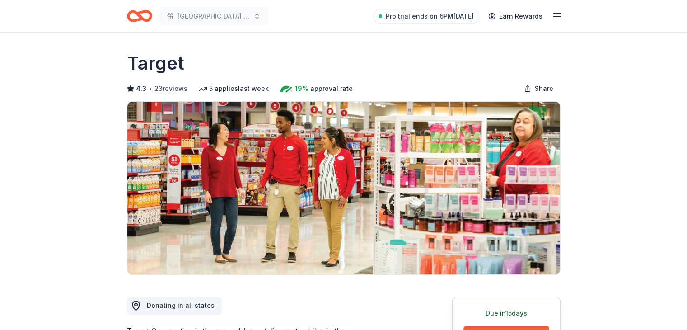
click at [168, 86] on button "23 reviews" at bounding box center [170, 88] width 33 height 11
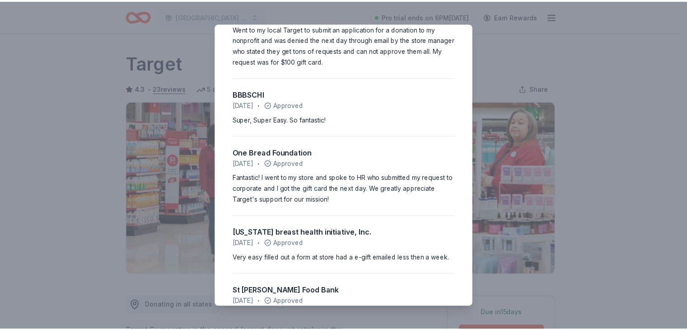
scroll to position [361, 0]
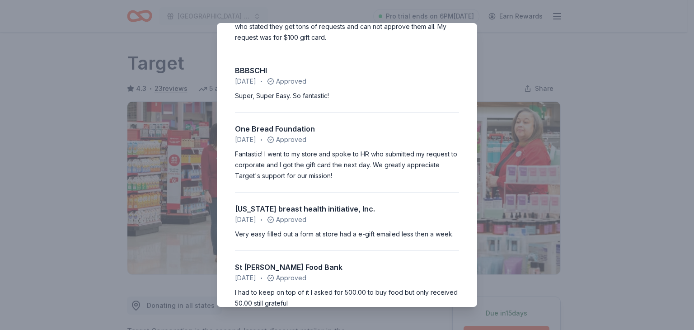
click at [595, 71] on div "4.3 • 23 reviews JC Youth Foundation [DATE] • Declined Each year that we apply …" at bounding box center [347, 165] width 694 height 330
click at [595, 71] on div "4.3 • 23 reviews JC Youth Foundation June 2025 • Declined Each year that we app…" at bounding box center [347, 165] width 694 height 330
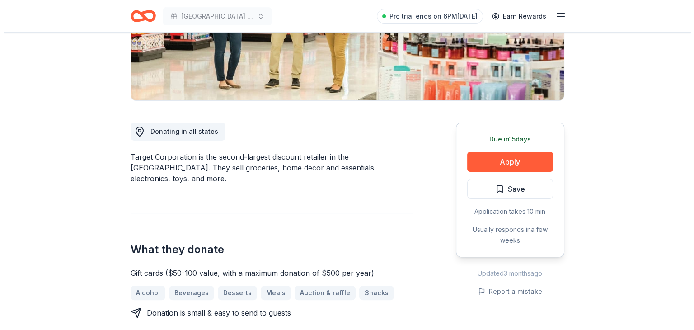
scroll to position [226, 0]
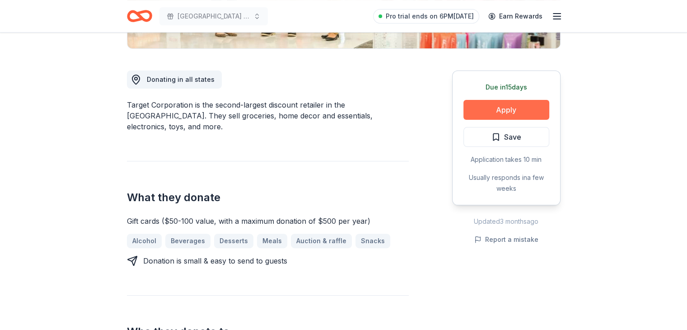
click at [510, 109] on button "Apply" at bounding box center [506, 110] width 86 height 20
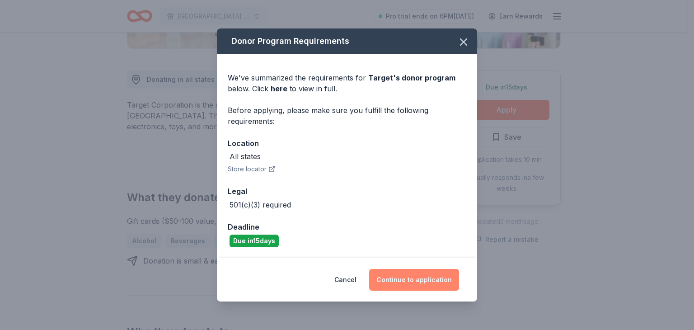
click at [429, 273] on button "Continue to application" at bounding box center [414, 280] width 90 height 22
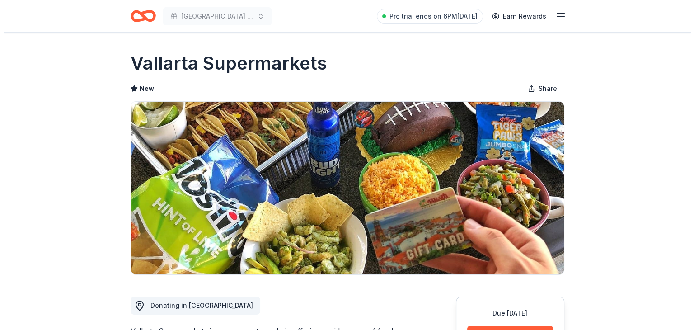
scroll to position [136, 0]
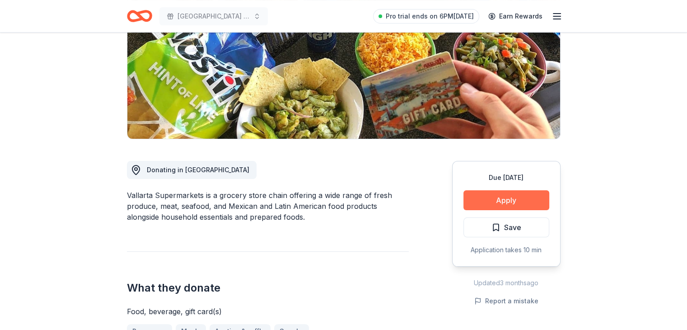
click at [499, 202] on button "Apply" at bounding box center [506, 200] width 86 height 20
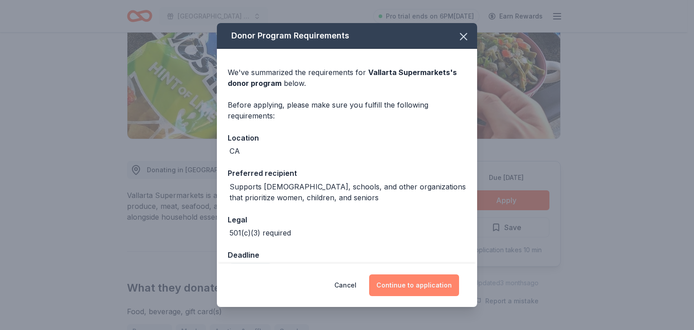
click at [416, 287] on button "Continue to application" at bounding box center [414, 285] width 90 height 22
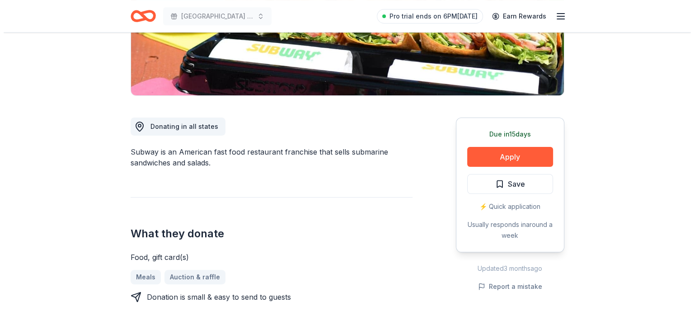
scroll to position [181, 0]
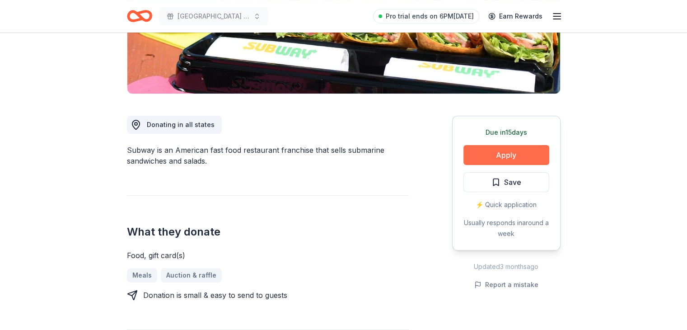
click at [515, 148] on button "Apply" at bounding box center [506, 155] width 86 height 20
click at [515, 154] on button "Apply" at bounding box center [506, 155] width 86 height 20
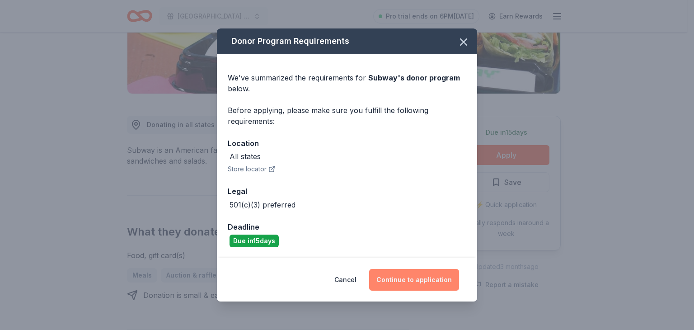
click at [410, 276] on button "Continue to application" at bounding box center [414, 280] width 90 height 22
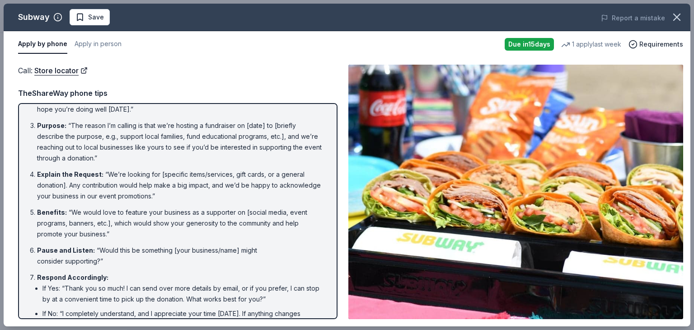
scroll to position [0, 0]
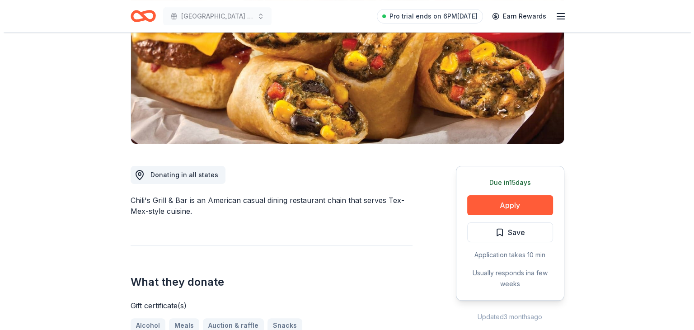
scroll to position [136, 0]
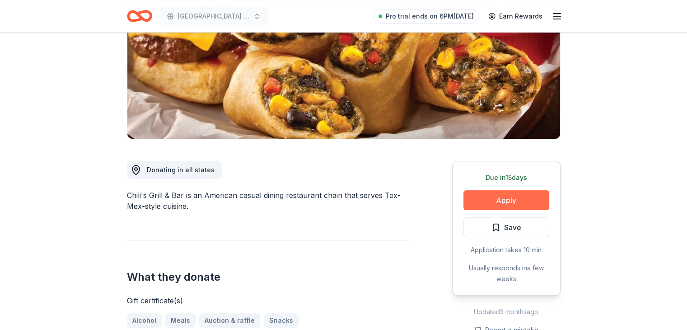
click at [504, 200] on button "Apply" at bounding box center [506, 200] width 86 height 20
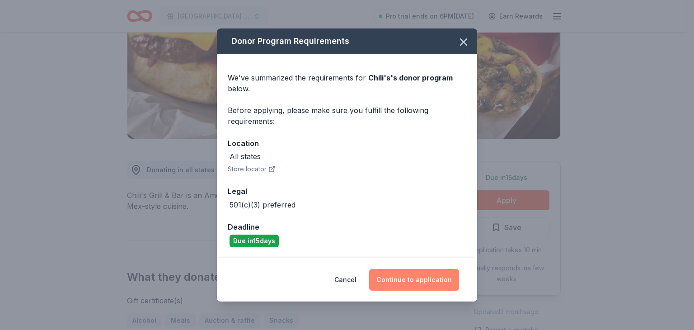
click at [440, 280] on button "Continue to application" at bounding box center [414, 280] width 90 height 22
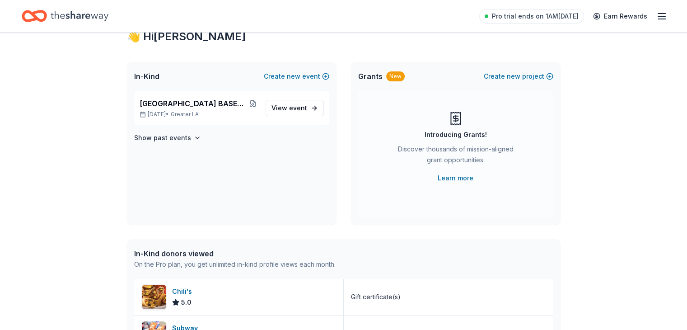
scroll to position [45, 0]
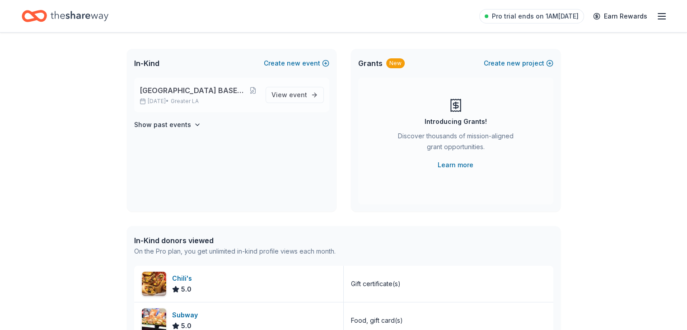
click at [228, 88] on span "[GEOGRAPHIC_DATA] BASEBALL FUNDRAISER 2025" at bounding box center [194, 90] width 108 height 11
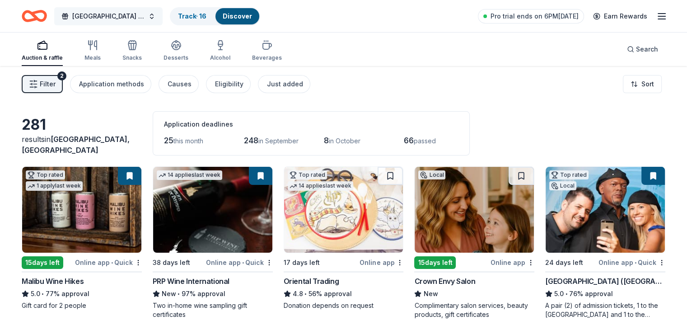
click at [107, 18] on span "[GEOGRAPHIC_DATA] BASEBALL FUNDRAISER 2025" at bounding box center [108, 16] width 72 height 11
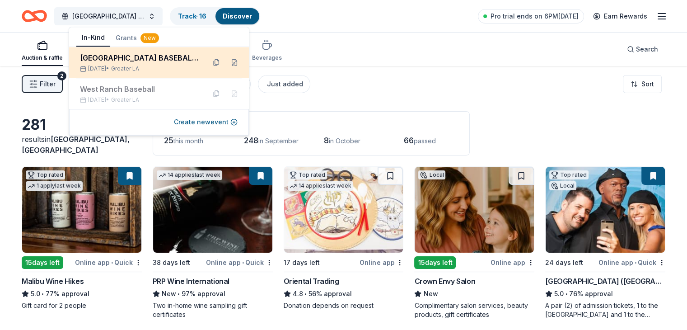
click at [116, 59] on div "[GEOGRAPHIC_DATA] BASEBALL FUNDRAISER 2025" at bounding box center [139, 57] width 118 height 11
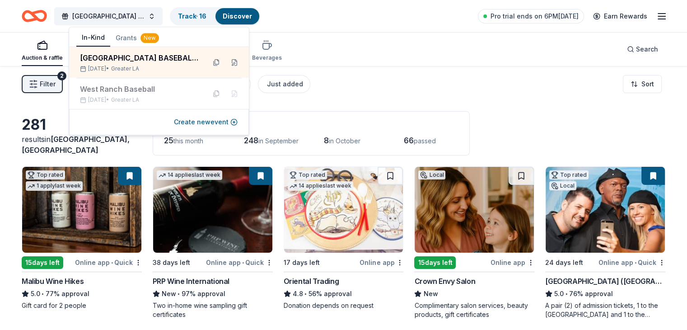
click at [421, 49] on div "Auction & raffle Meals Snacks Desserts Alcohol Beverages Search" at bounding box center [344, 49] width 644 height 33
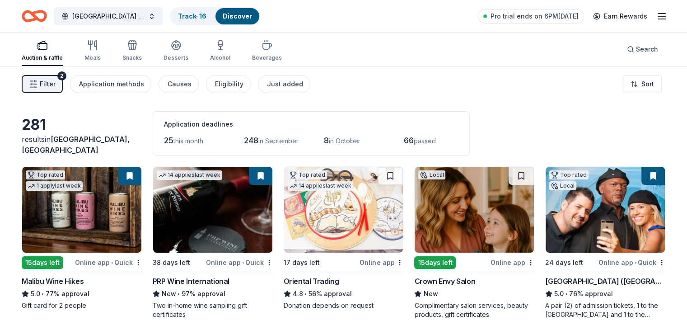
click at [48, 50] on icon "button" at bounding box center [42, 45] width 11 height 11
click at [47, 16] on icon "Home" at bounding box center [34, 15] width 25 height 21
